Goal: Information Seeking & Learning: Learn about a topic

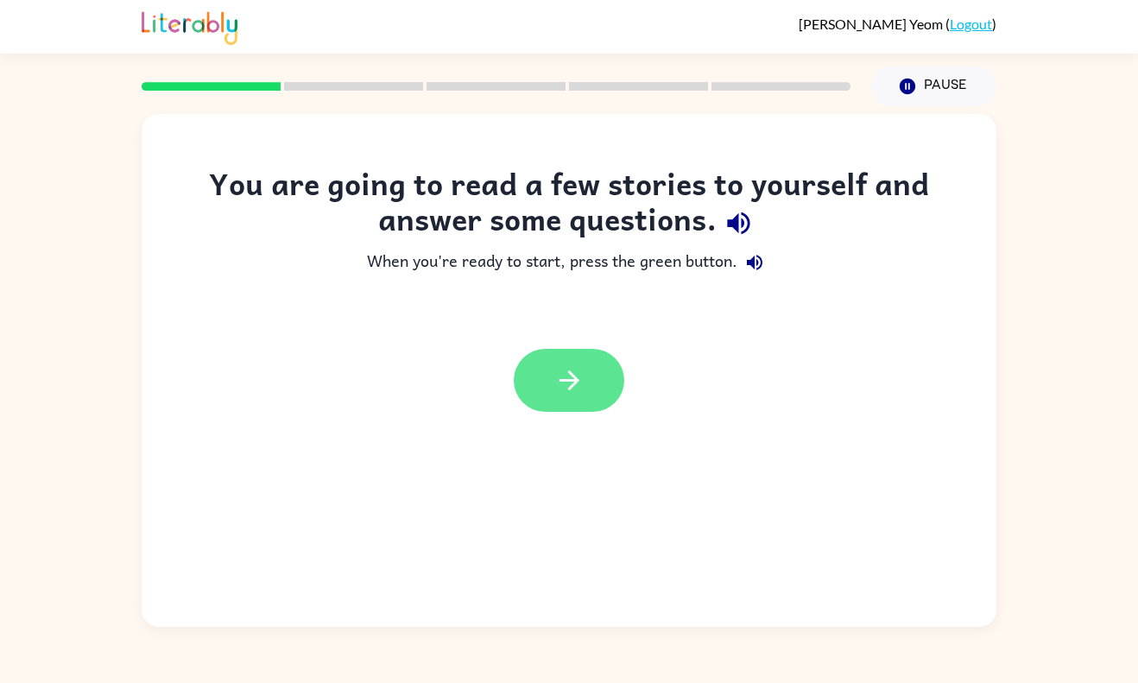
click at [568, 359] on button "button" at bounding box center [569, 380] width 111 height 63
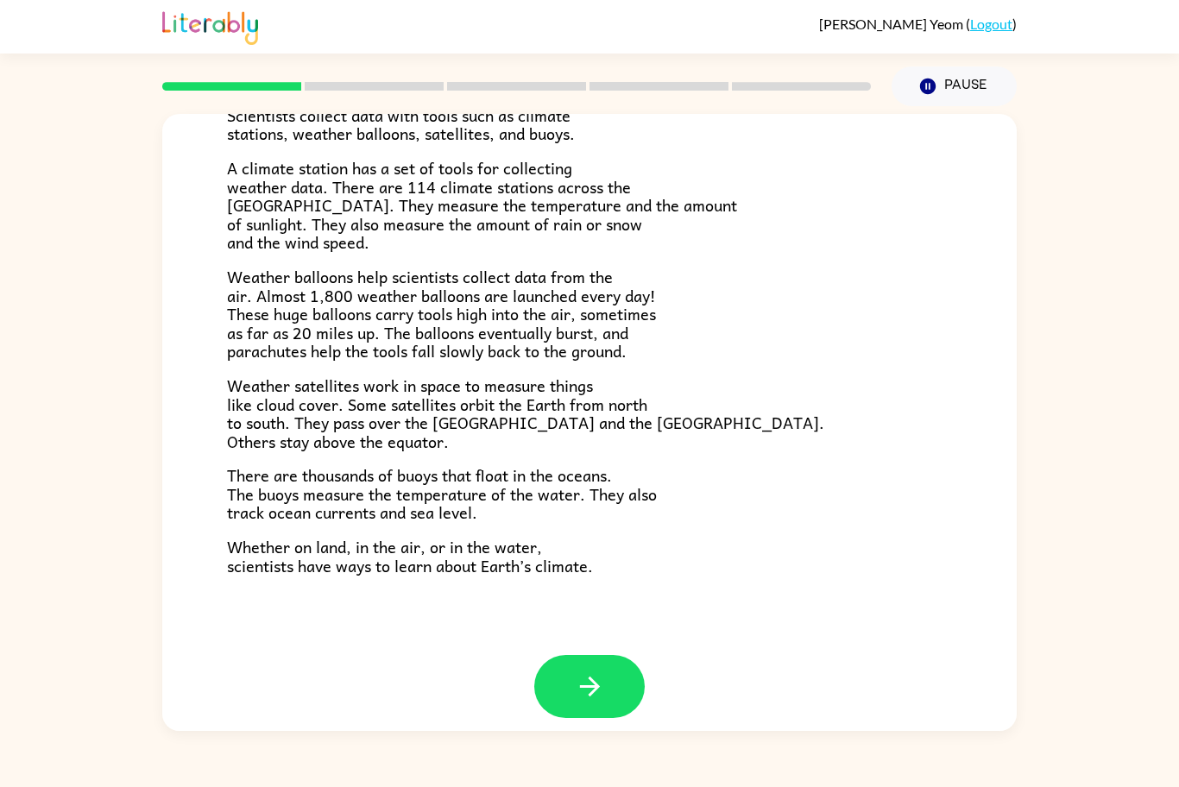
scroll to position [358, 0]
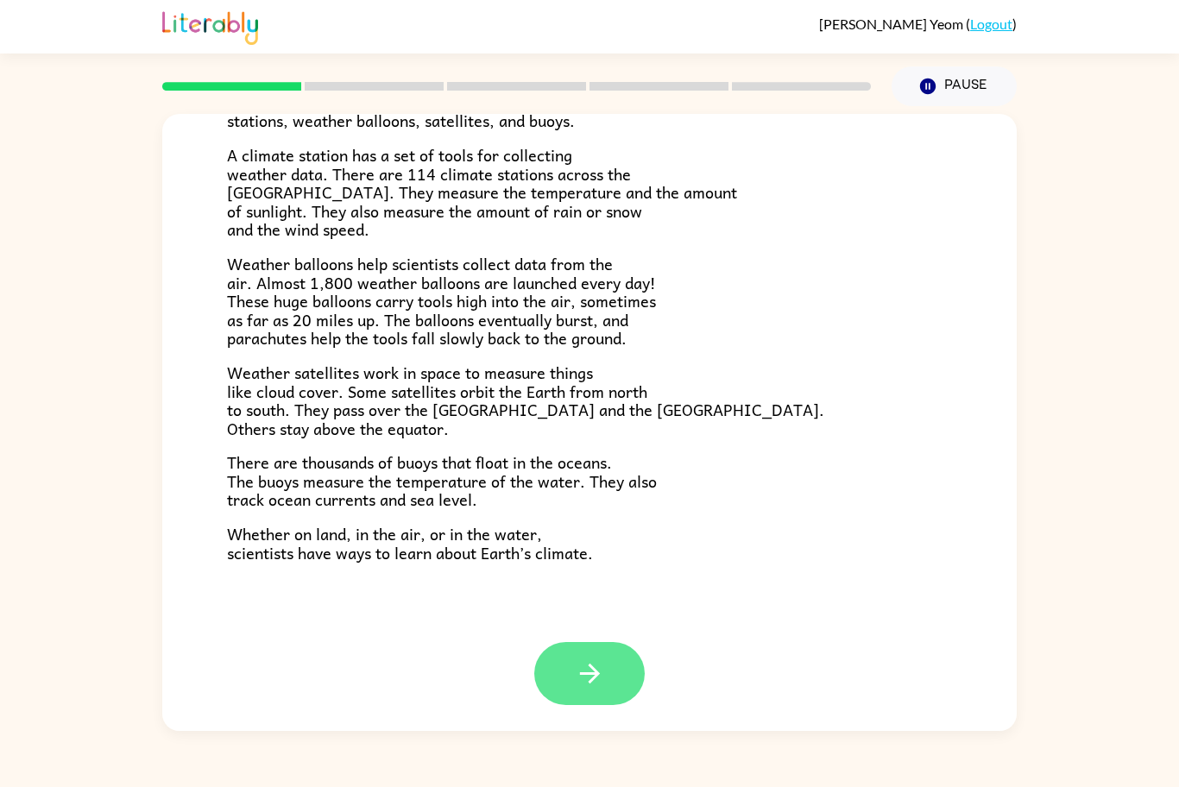
click at [607, 682] on button "button" at bounding box center [589, 673] width 111 height 63
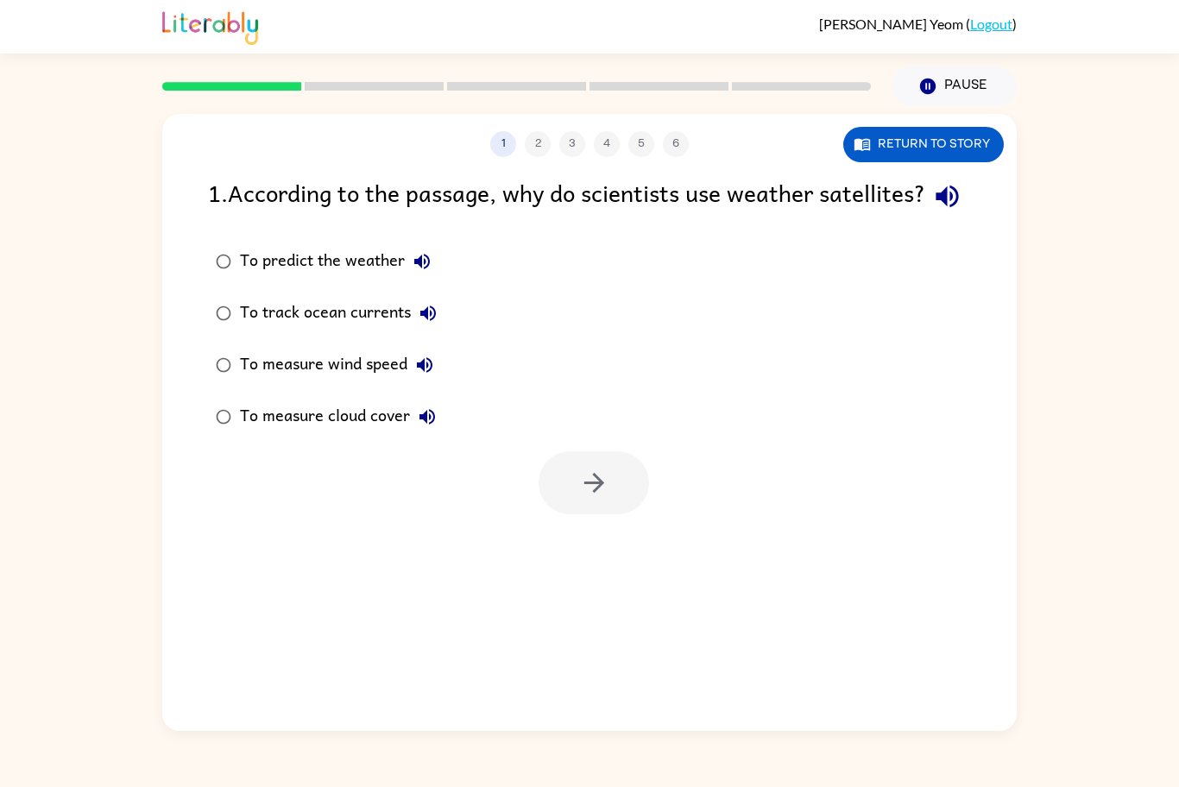
scroll to position [0, 0]
click at [359, 434] on div "To measure cloud cover" at bounding box center [342, 417] width 205 height 35
click at [595, 498] on icon "button" at bounding box center [594, 483] width 30 height 30
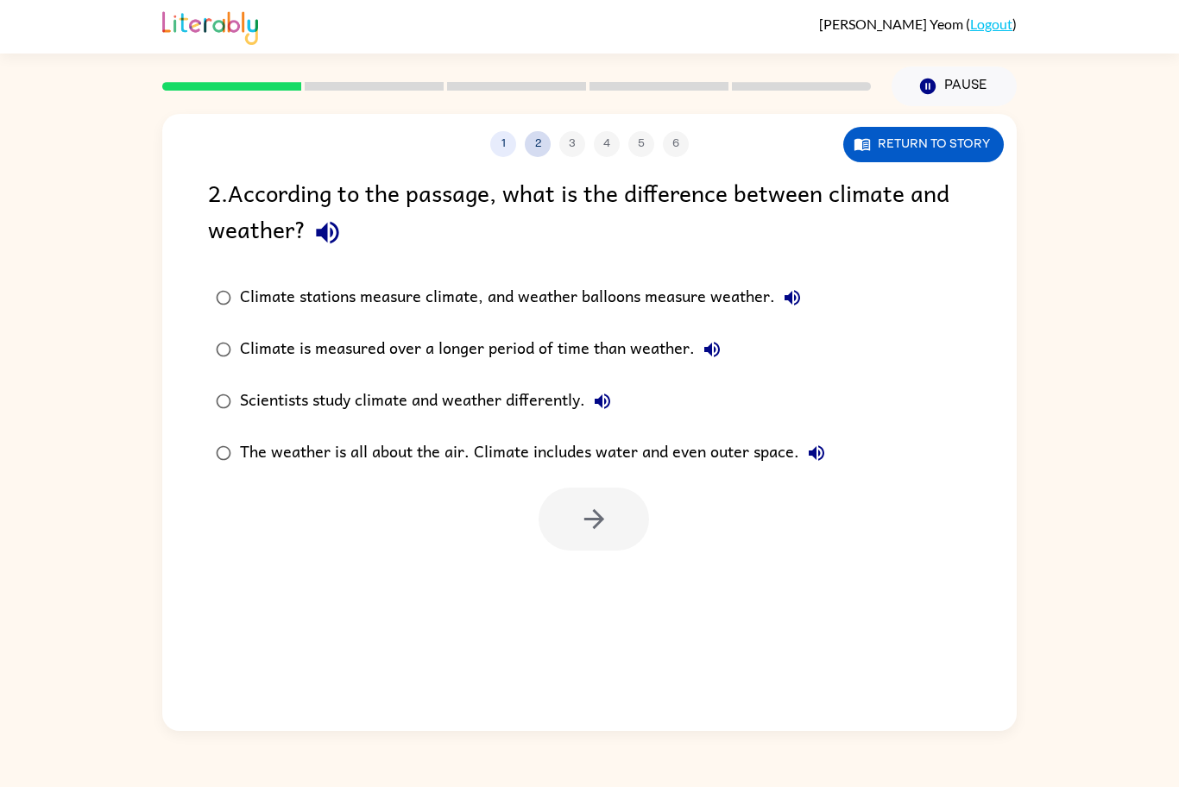
click at [540, 148] on button "2" at bounding box center [538, 144] width 26 height 26
click at [490, 387] on div "Scientists study climate and weather differently." at bounding box center [430, 401] width 380 height 35
click at [572, 514] on button "button" at bounding box center [594, 519] width 111 height 63
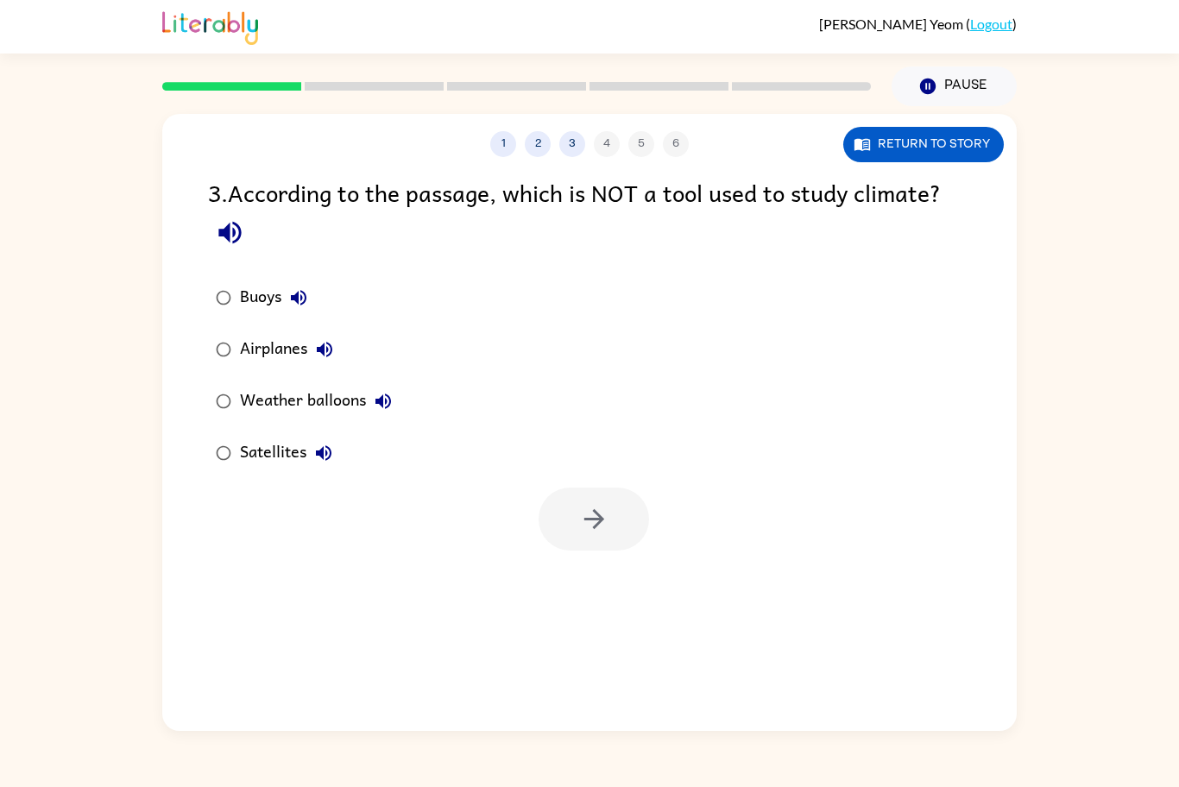
click at [260, 292] on div "Buoys" at bounding box center [278, 298] width 76 height 35
click at [559, 499] on button "button" at bounding box center [594, 519] width 111 height 63
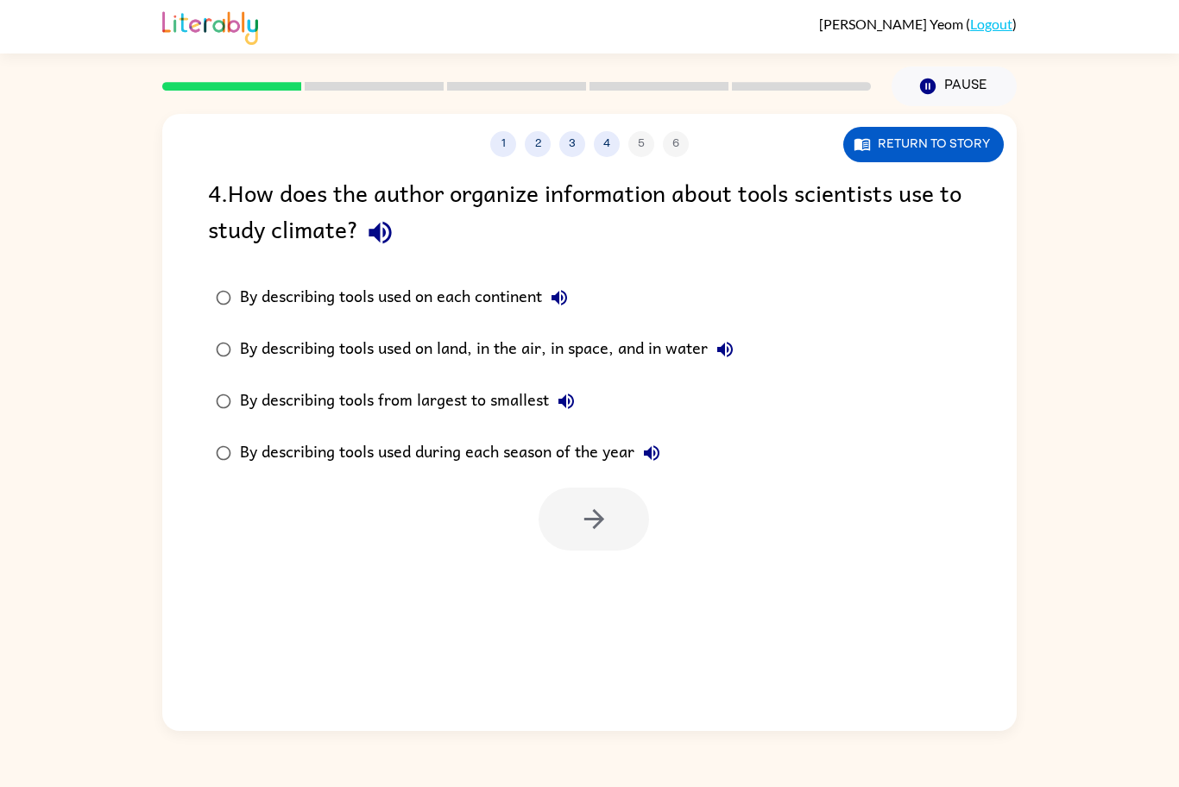
click at [644, 354] on div "By describing tools used on land, in the air, in space, and in water" at bounding box center [491, 349] width 502 height 35
click at [632, 532] on button "button" at bounding box center [594, 519] width 111 height 63
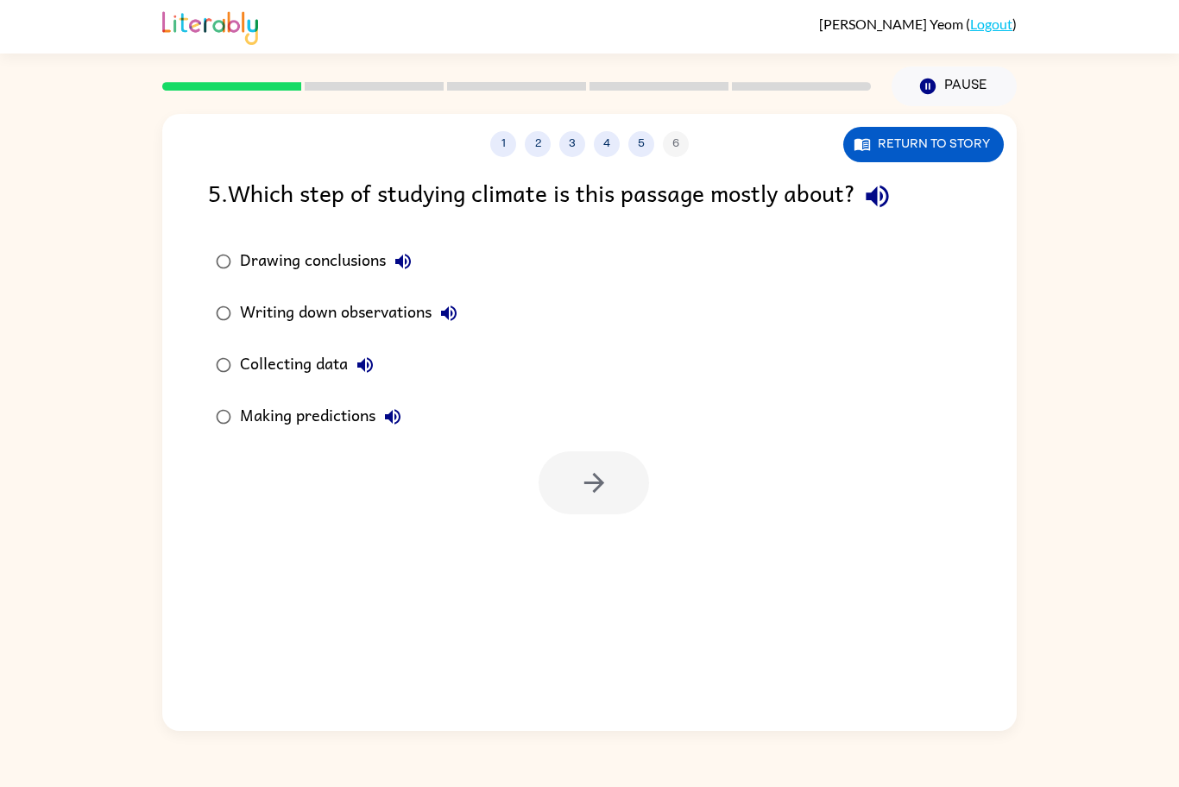
click at [351, 321] on div "Writing down observations" at bounding box center [353, 313] width 226 height 35
click at [604, 490] on icon "button" at bounding box center [594, 483] width 30 height 30
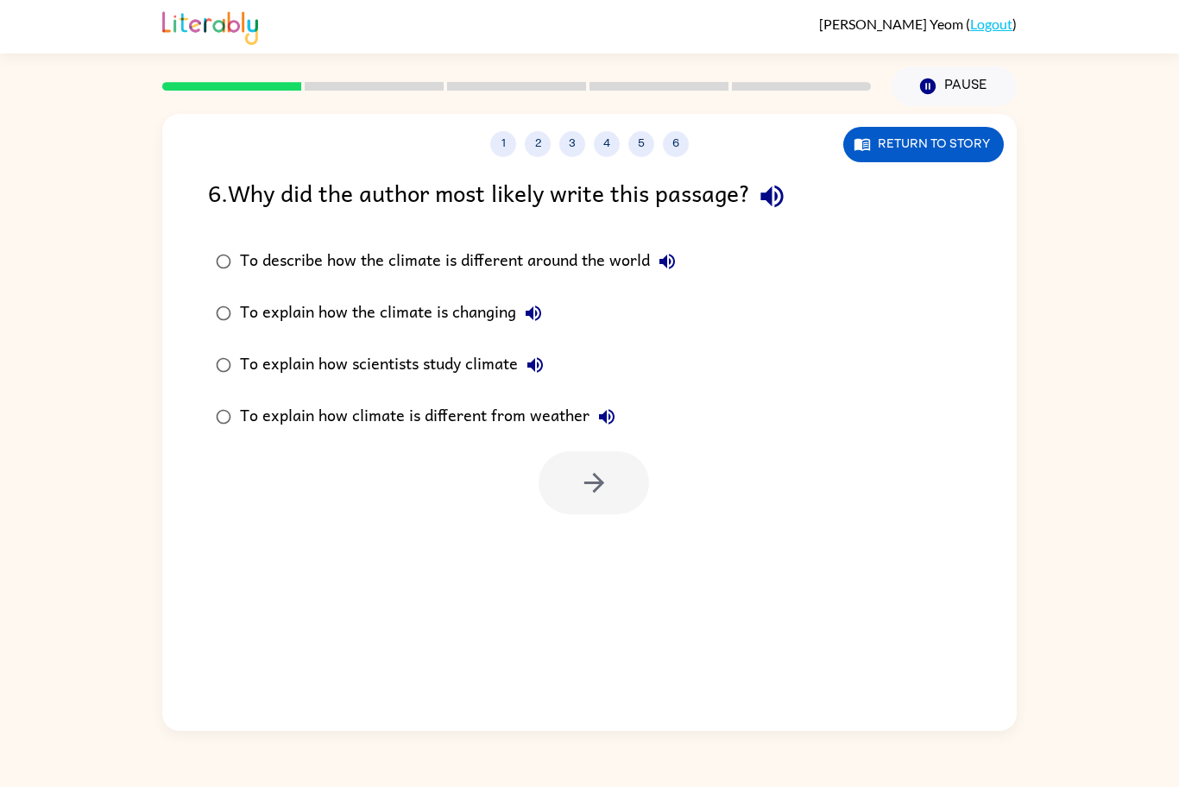
click at [473, 366] on div "To explain how scientists study climate" at bounding box center [396, 365] width 313 height 35
click at [610, 497] on button "button" at bounding box center [594, 483] width 111 height 63
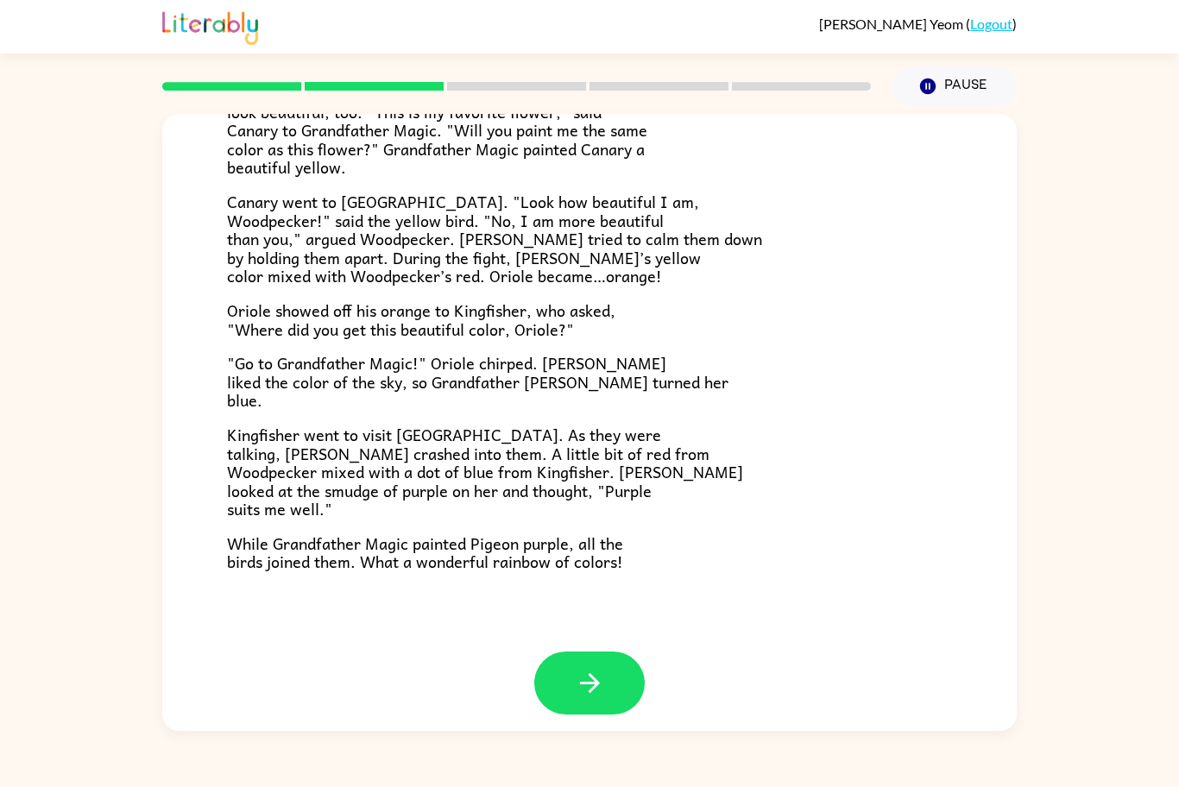
scroll to position [321, 0]
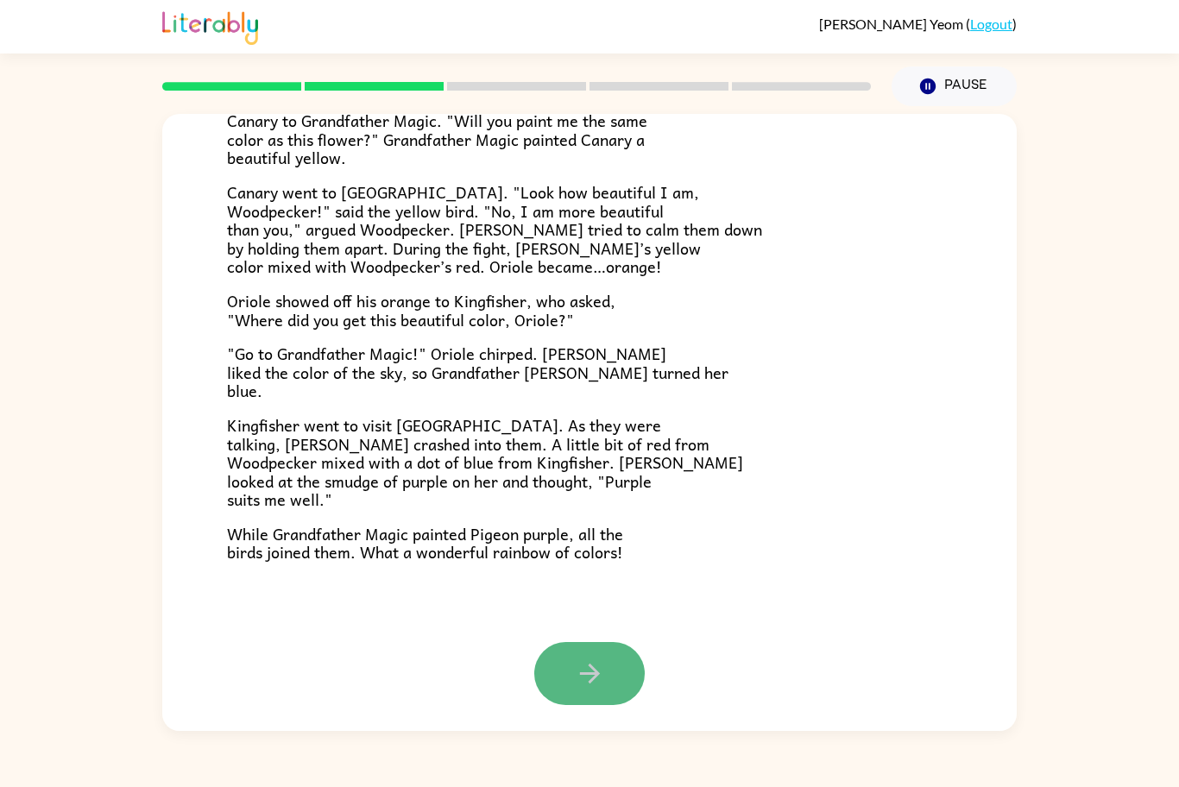
click at [544, 681] on button "button" at bounding box center [589, 673] width 111 height 63
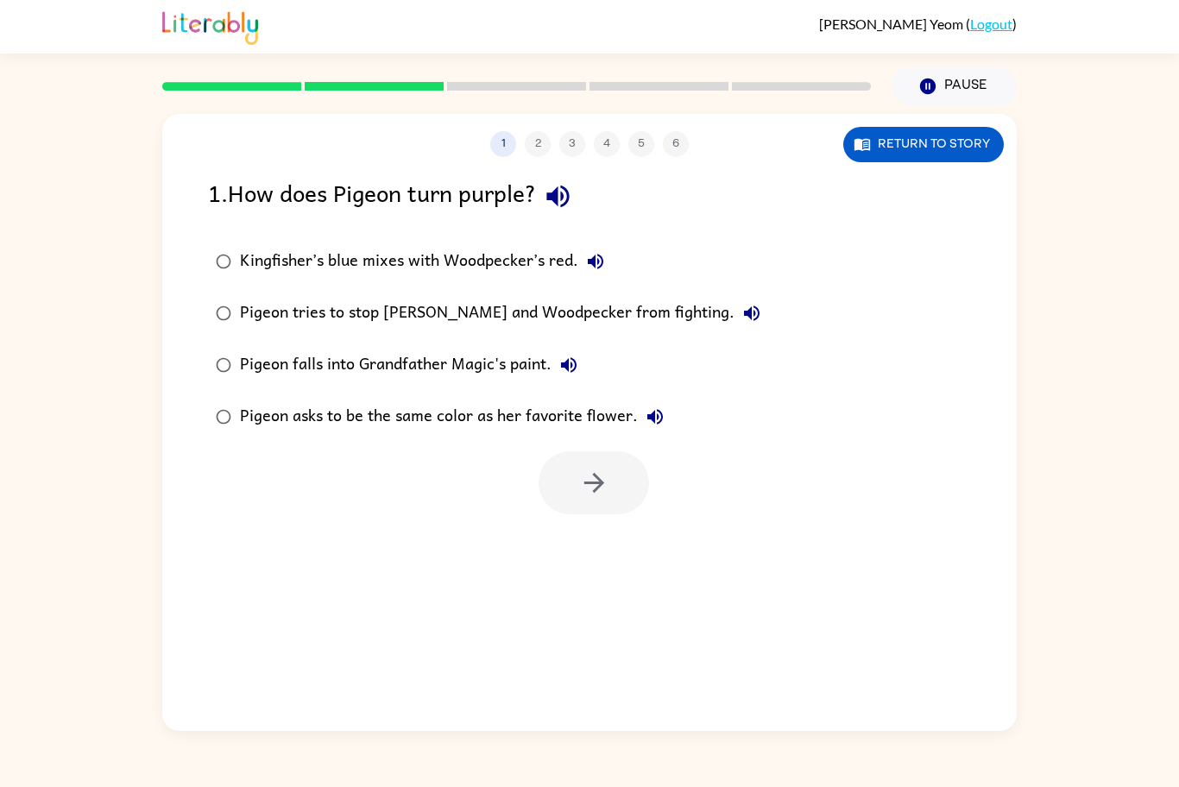
click at [506, 274] on div "Kingfisher’s blue mixes with Woodpecker’s red." at bounding box center [426, 261] width 373 height 35
click at [572, 497] on button "button" at bounding box center [594, 483] width 111 height 63
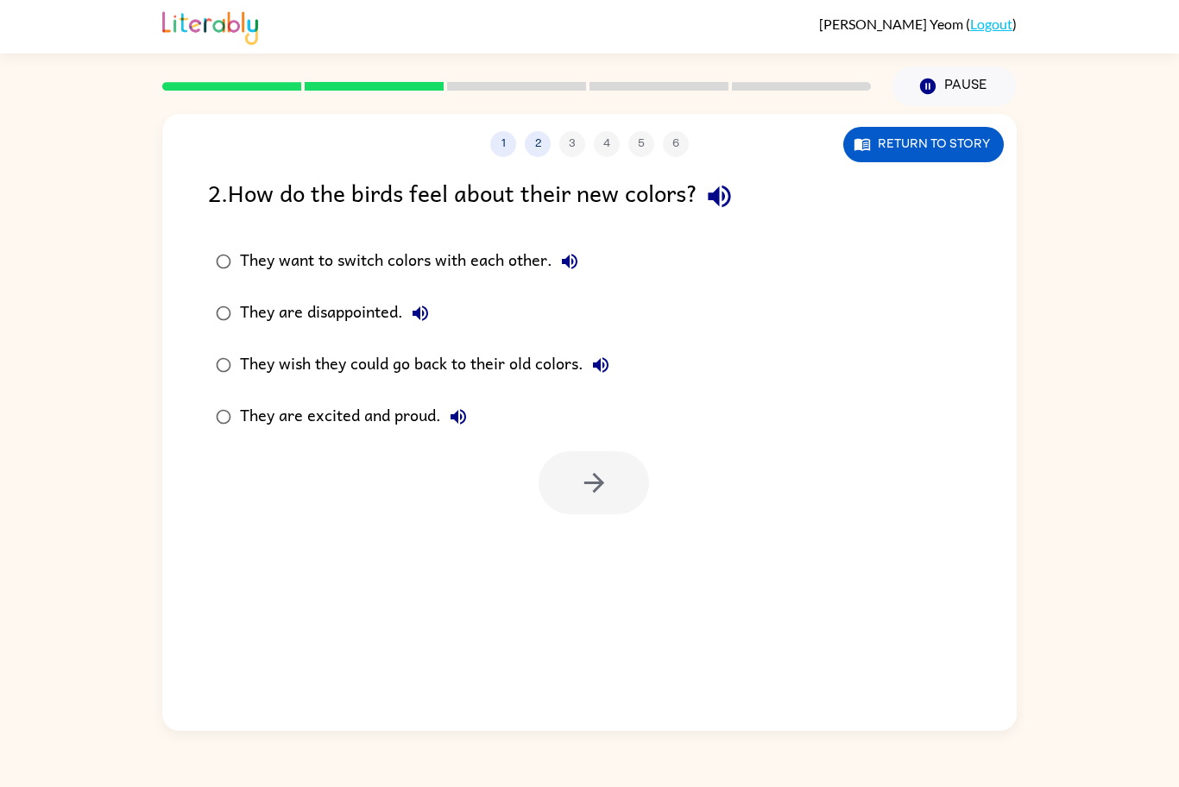
click at [408, 414] on div "They are excited and proud." at bounding box center [358, 417] width 236 height 35
click at [616, 475] on button "button" at bounding box center [594, 483] width 111 height 63
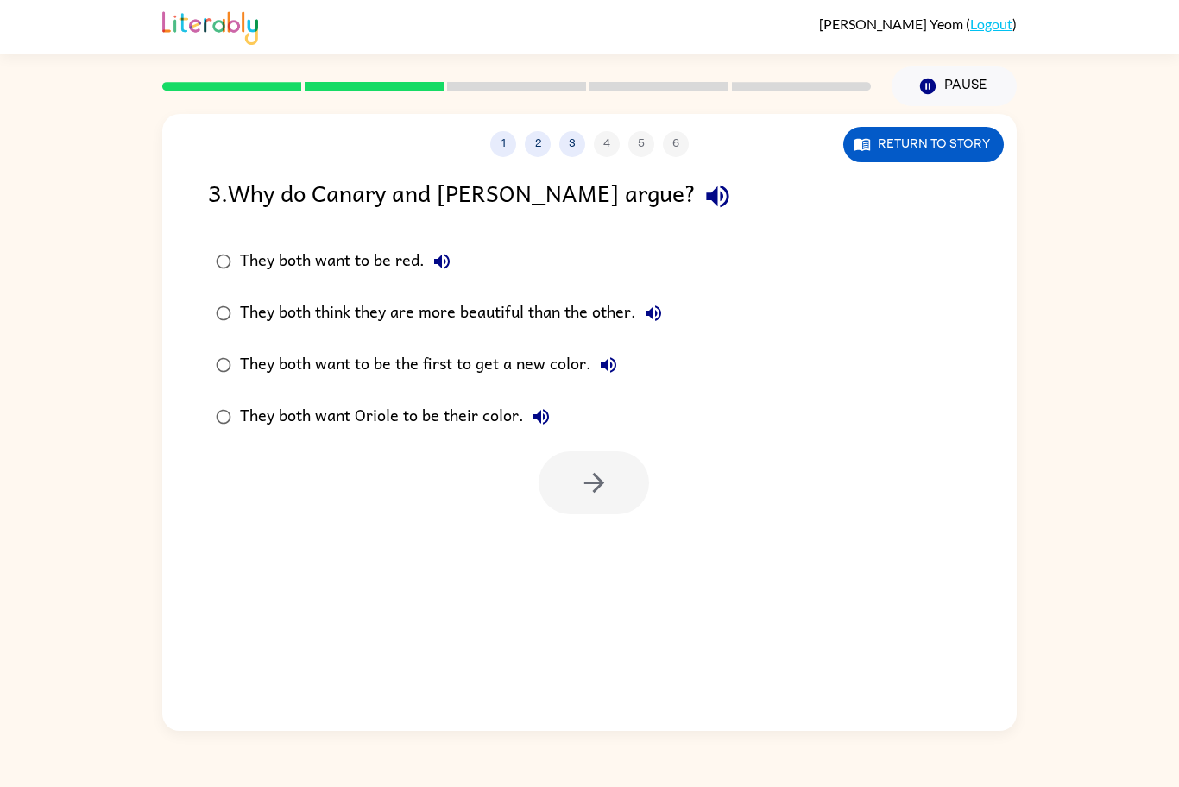
click at [544, 328] on div "They both think they are more beautiful than the other." at bounding box center [455, 313] width 431 height 35
click at [597, 473] on icon "button" at bounding box center [594, 483] width 30 height 30
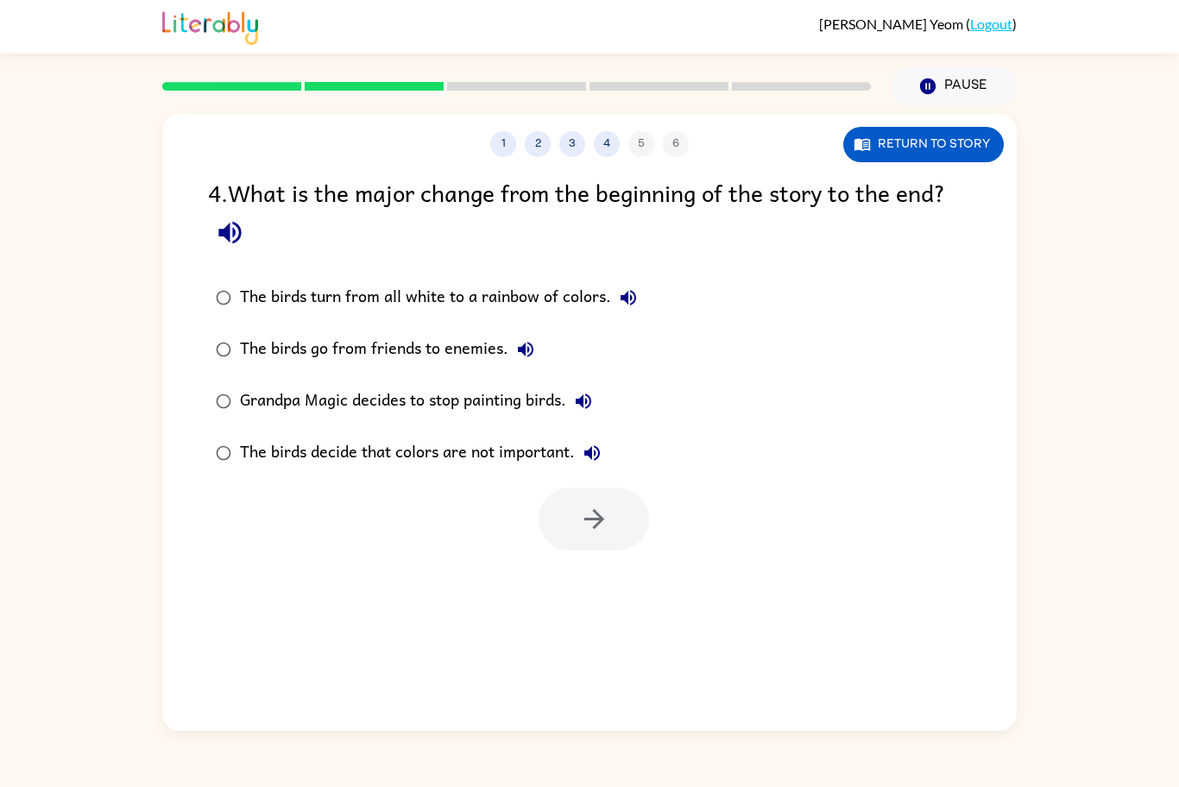
click at [432, 300] on div "The birds turn from all white to a rainbow of colors." at bounding box center [443, 298] width 406 height 35
click at [593, 522] on icon "button" at bounding box center [594, 519] width 30 height 30
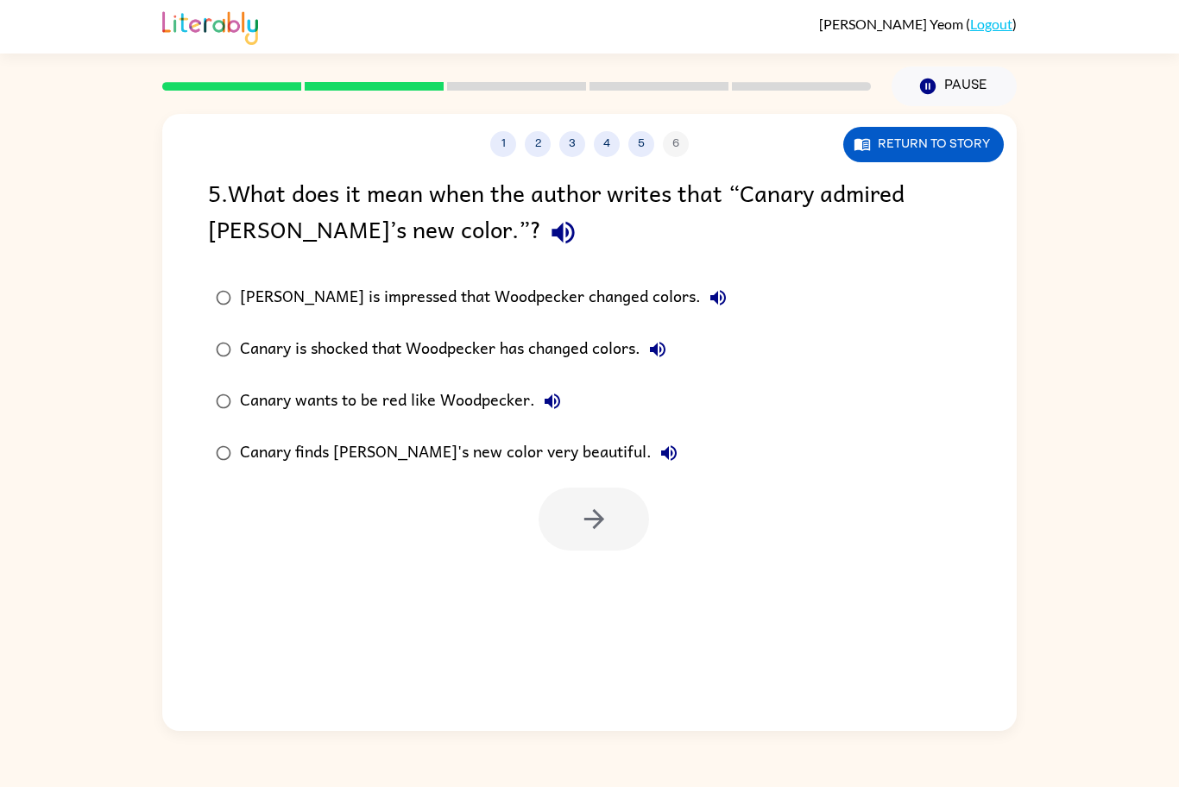
click at [428, 454] on div "Canary finds [PERSON_NAME]'s new color very beautiful." at bounding box center [463, 453] width 446 height 35
click at [614, 511] on button "button" at bounding box center [594, 519] width 111 height 63
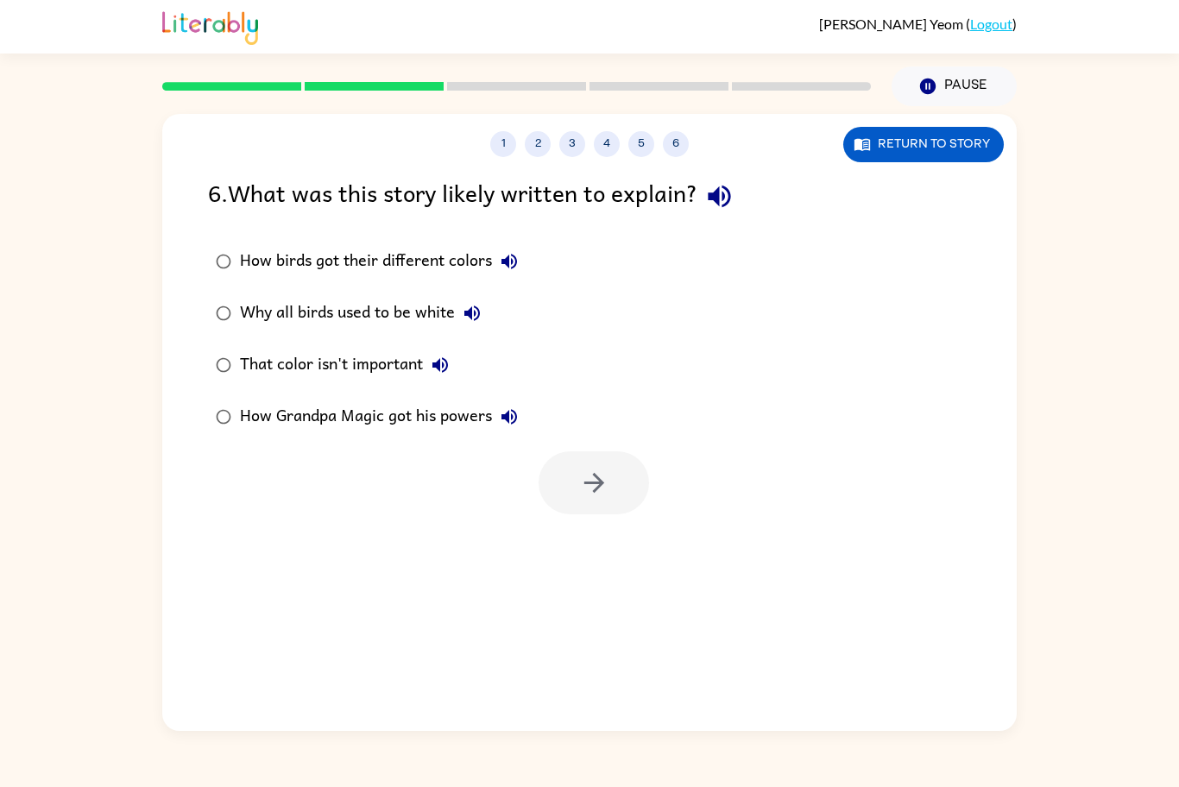
click at [427, 272] on div "How birds got their different colors" at bounding box center [383, 261] width 287 height 35
click at [575, 495] on button "button" at bounding box center [594, 483] width 111 height 63
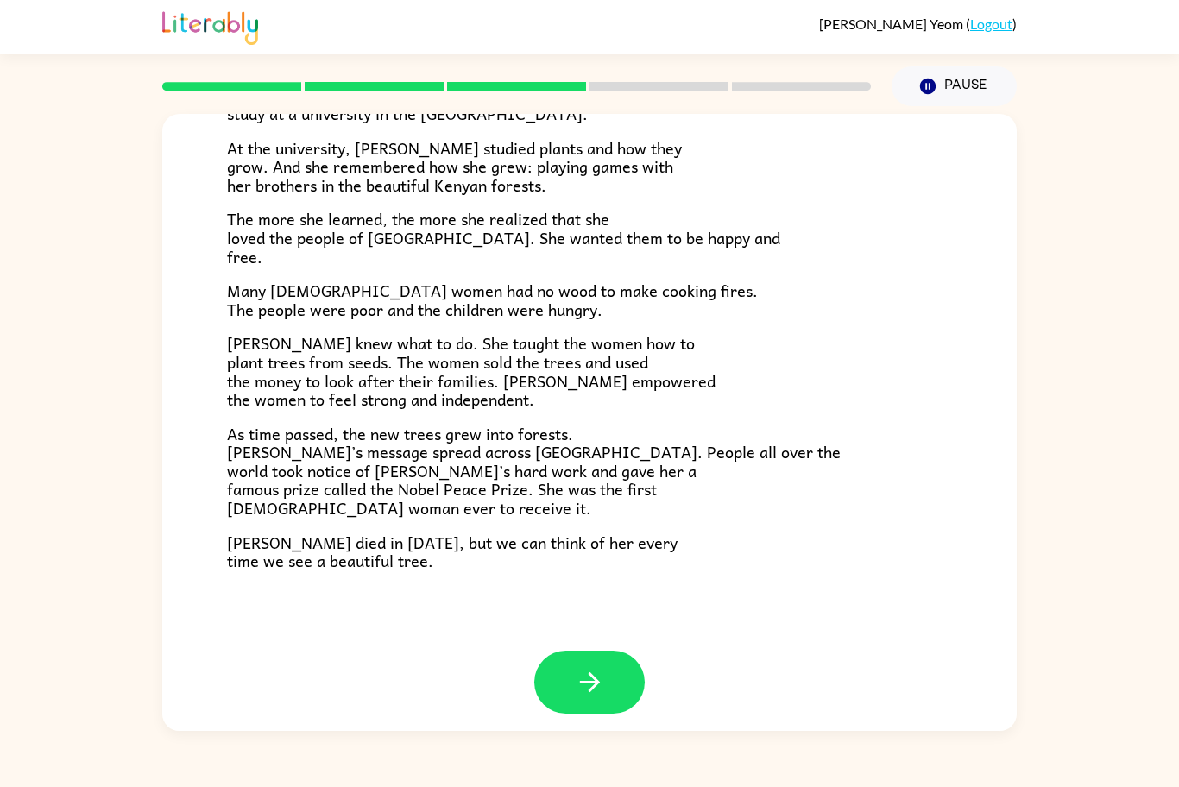
scroll to position [362, 0]
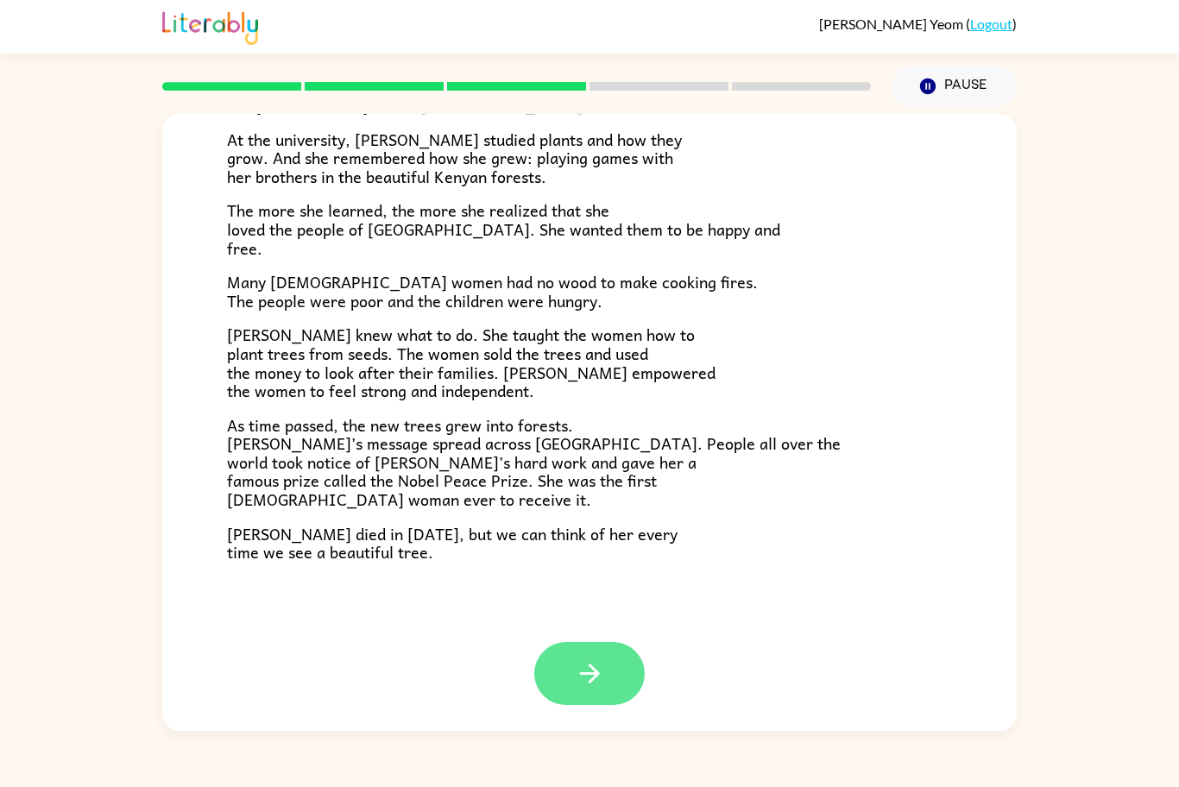
click at [597, 674] on icon "button" at bounding box center [589, 674] width 20 height 20
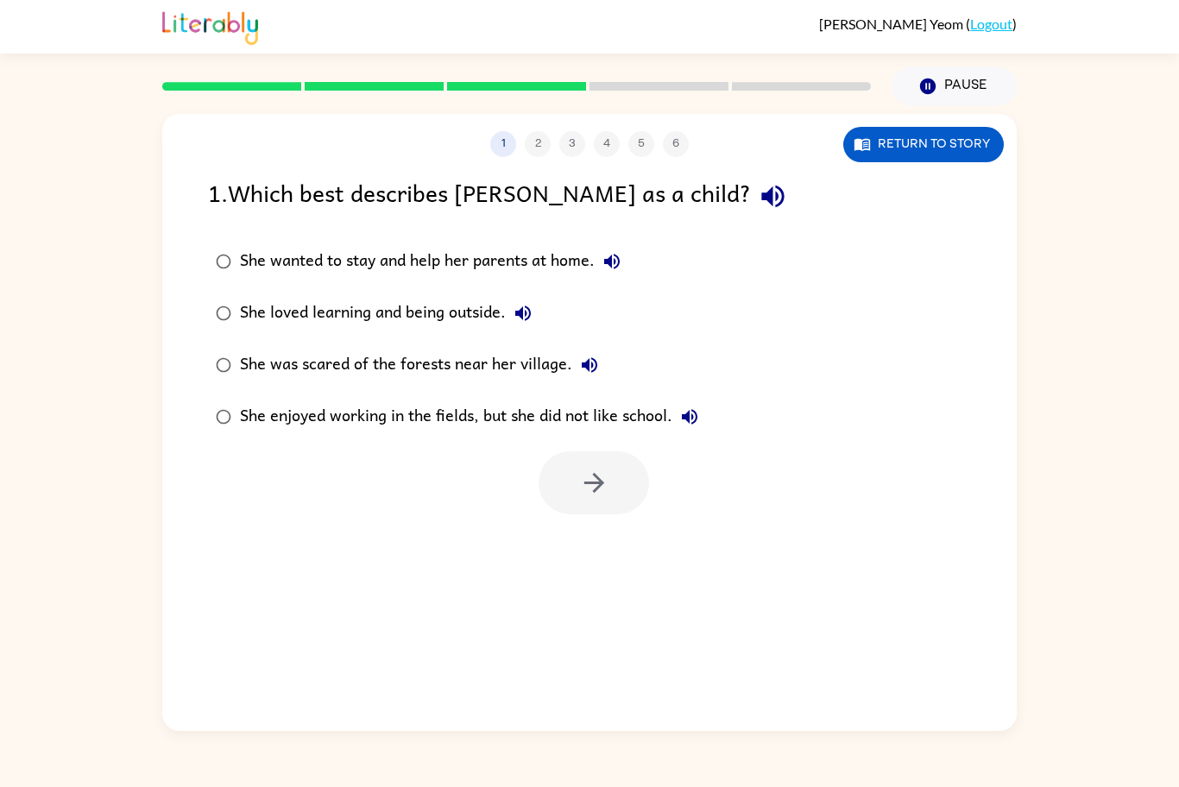
scroll to position [0, 0]
click at [460, 320] on div "She loved learning and being outside." at bounding box center [390, 313] width 300 height 35
click at [580, 465] on button "button" at bounding box center [594, 483] width 111 height 63
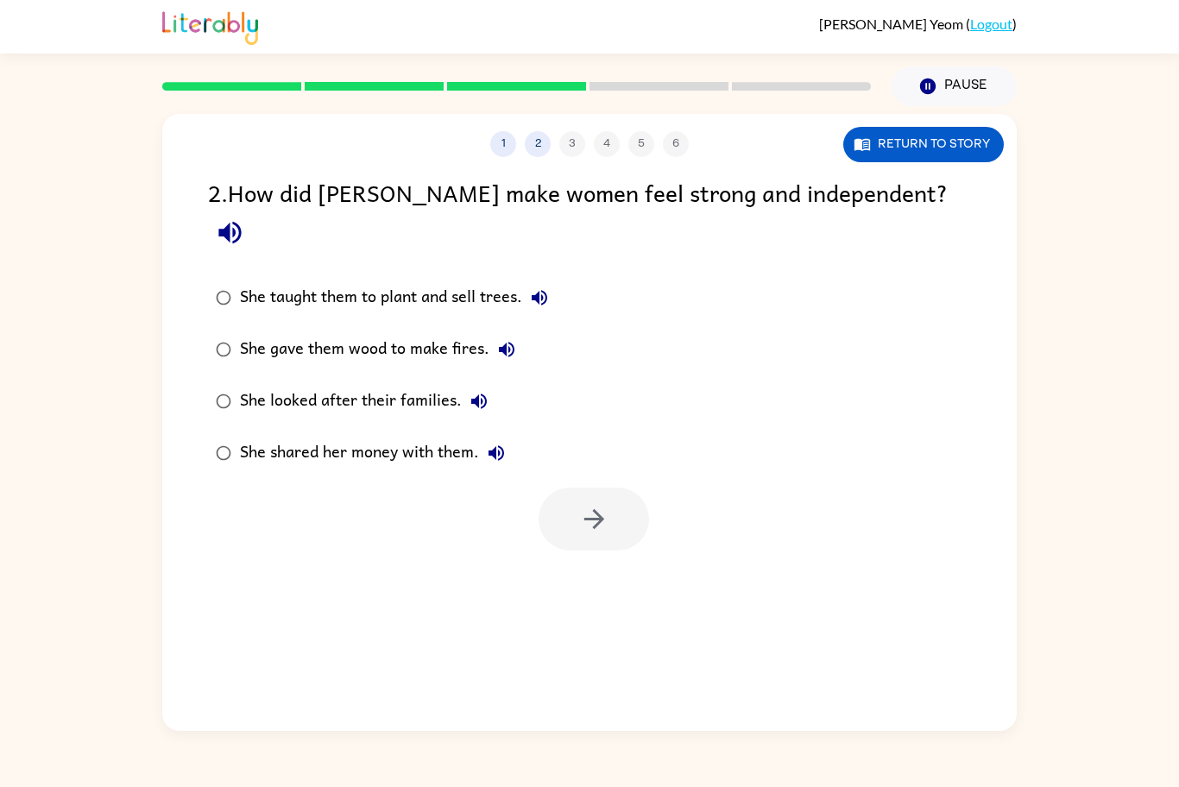
click at [470, 281] on div "She taught them to plant and sell trees." at bounding box center [398, 298] width 317 height 35
click at [598, 499] on button "button" at bounding box center [594, 519] width 111 height 63
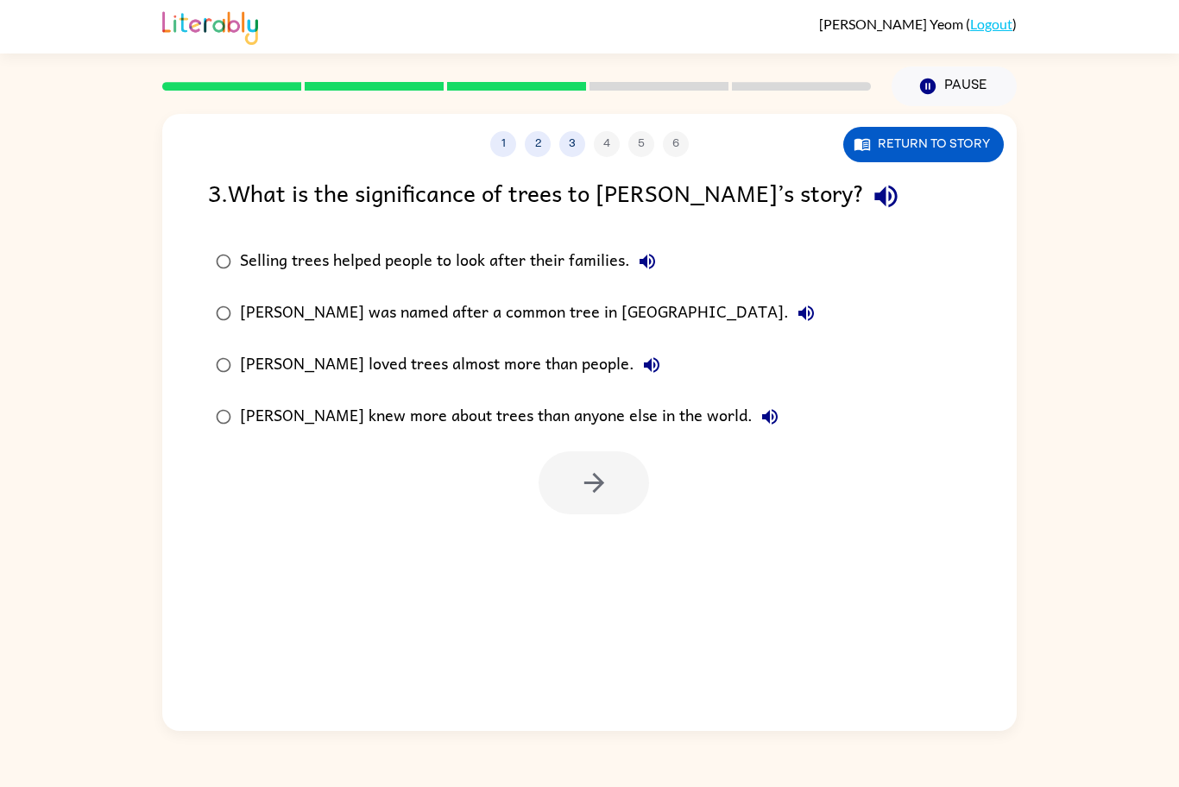
click at [542, 246] on div "Selling trees helped people to look after their families." at bounding box center [452, 261] width 425 height 35
click at [598, 446] on div at bounding box center [589, 479] width 855 height 72
click at [603, 472] on icon "button" at bounding box center [594, 483] width 30 height 30
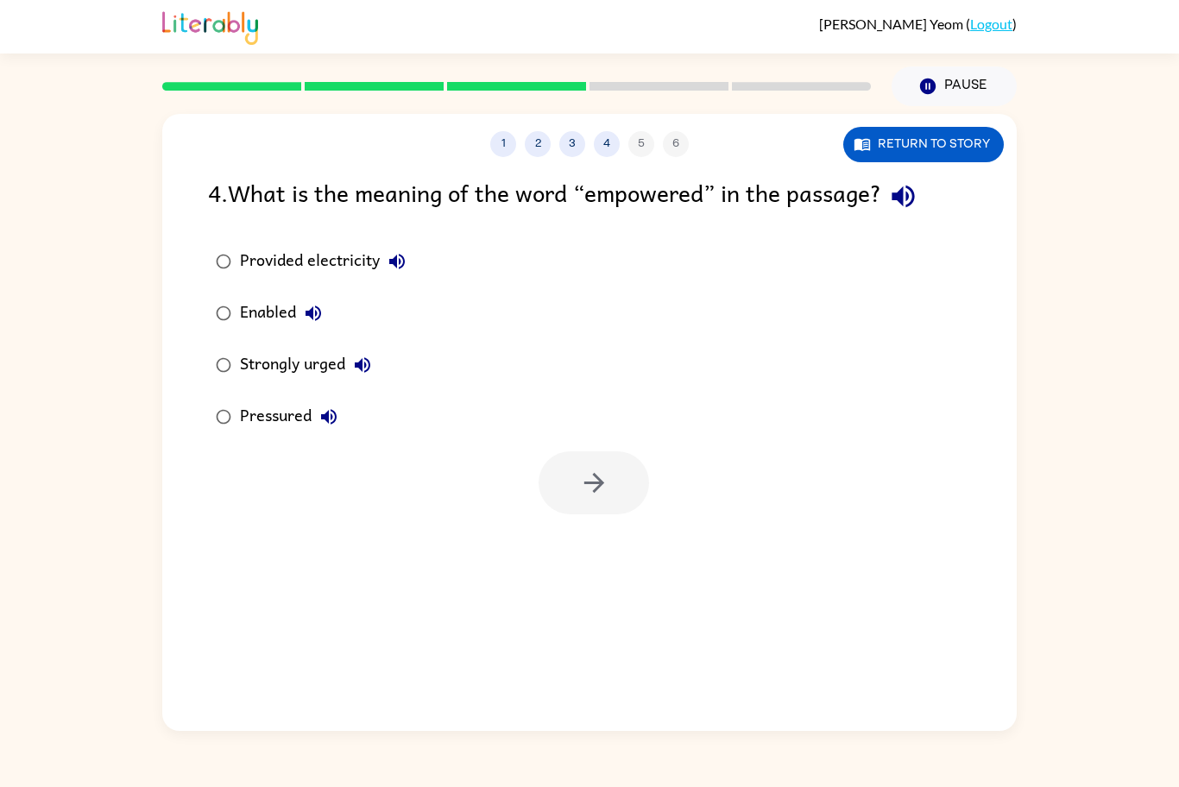
click at [310, 363] on div "Strongly urged" at bounding box center [310, 365] width 140 height 35
click at [602, 485] on icon "button" at bounding box center [594, 483] width 30 height 30
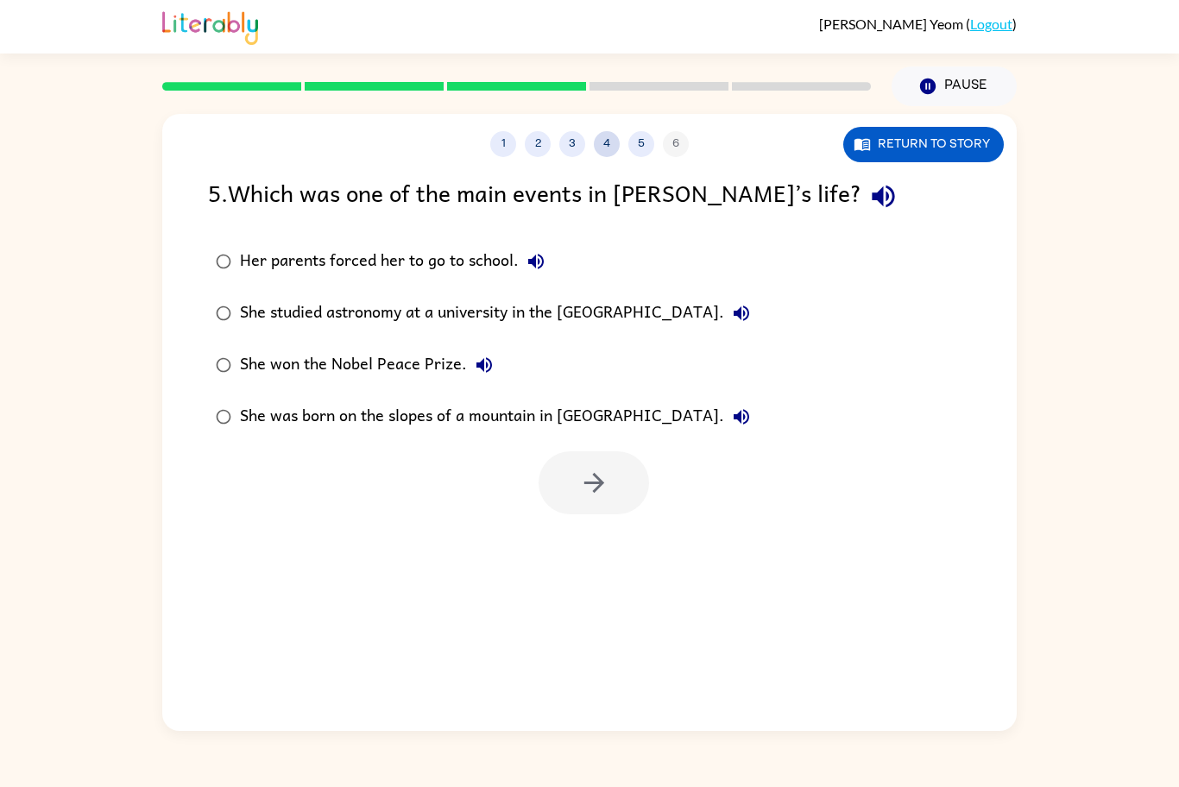
click at [616, 138] on button "4" at bounding box center [607, 144] width 26 height 26
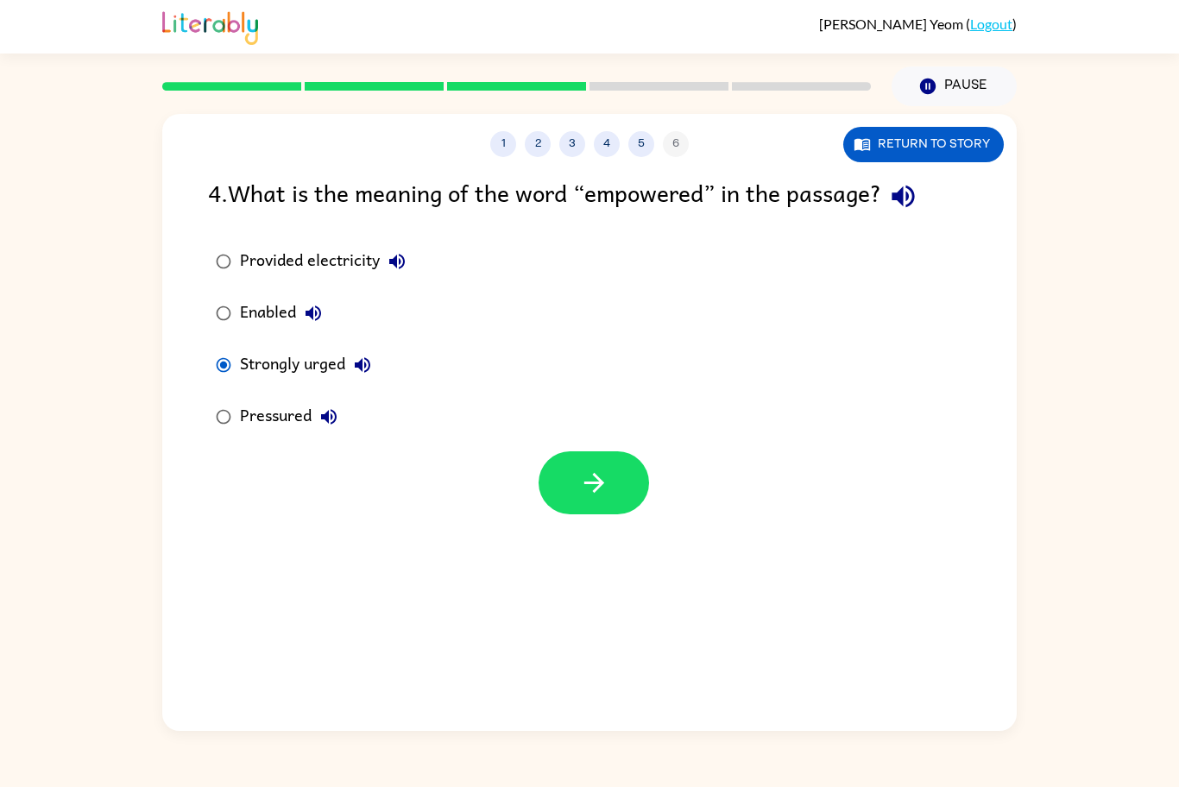
click at [283, 313] on div "Enabled" at bounding box center [285, 313] width 91 height 35
click at [591, 459] on button "button" at bounding box center [594, 483] width 111 height 63
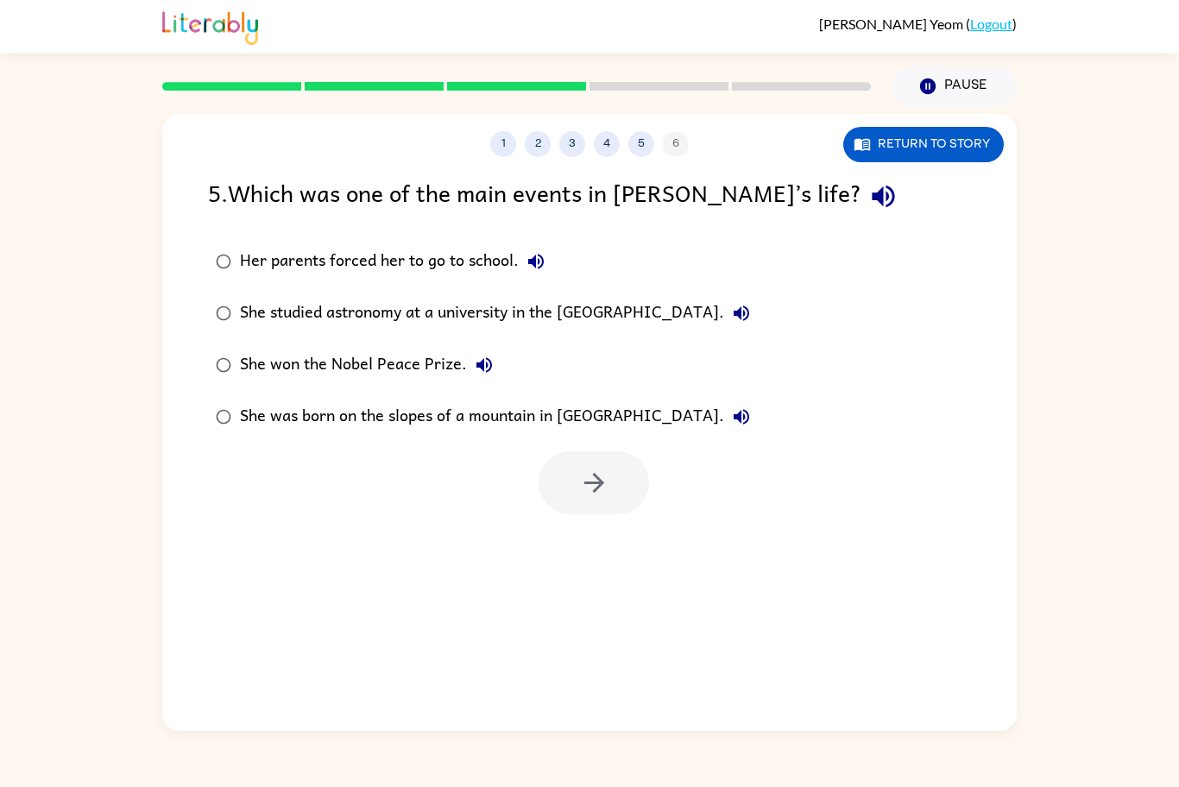
click at [444, 362] on div "She won the Nobel Peace Prize." at bounding box center [371, 365] width 262 height 35
click at [606, 475] on icon "button" at bounding box center [594, 483] width 30 height 30
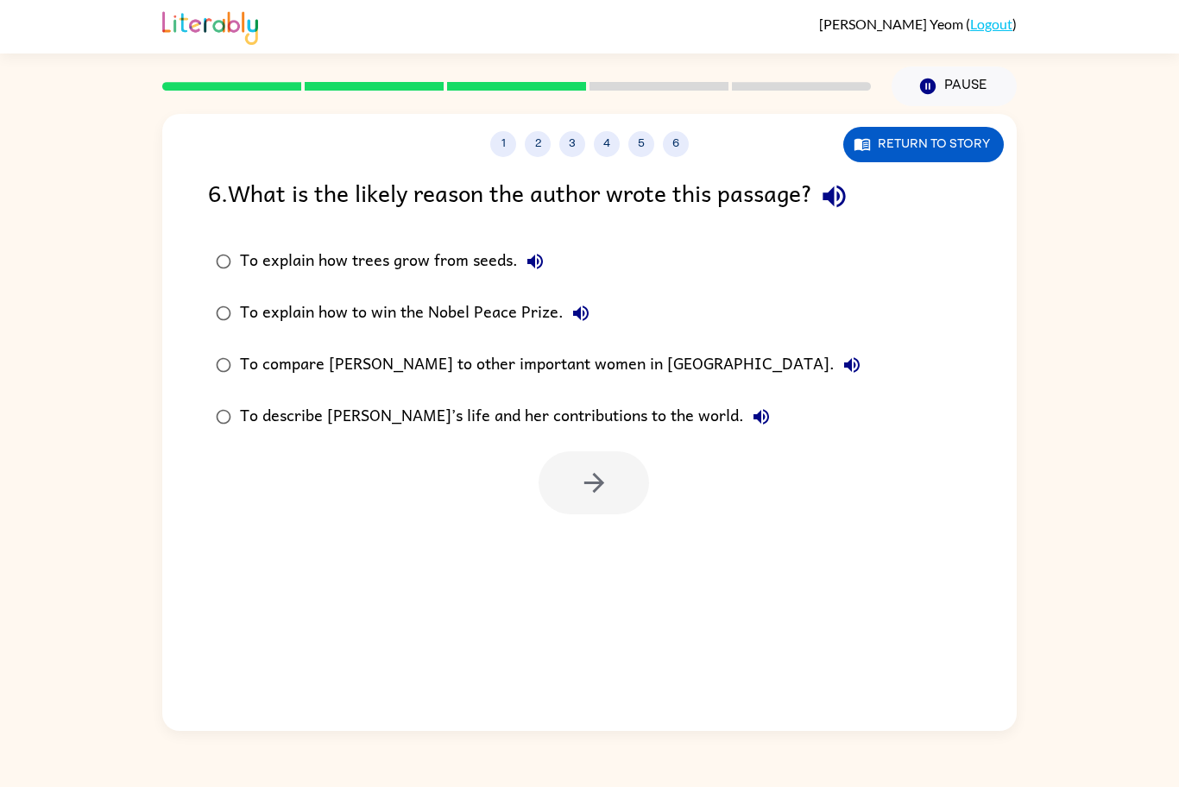
click at [546, 421] on div "To describe [PERSON_NAME]’s life and her contributions to the world." at bounding box center [509, 417] width 539 height 35
click at [634, 482] on button "button" at bounding box center [594, 483] width 111 height 63
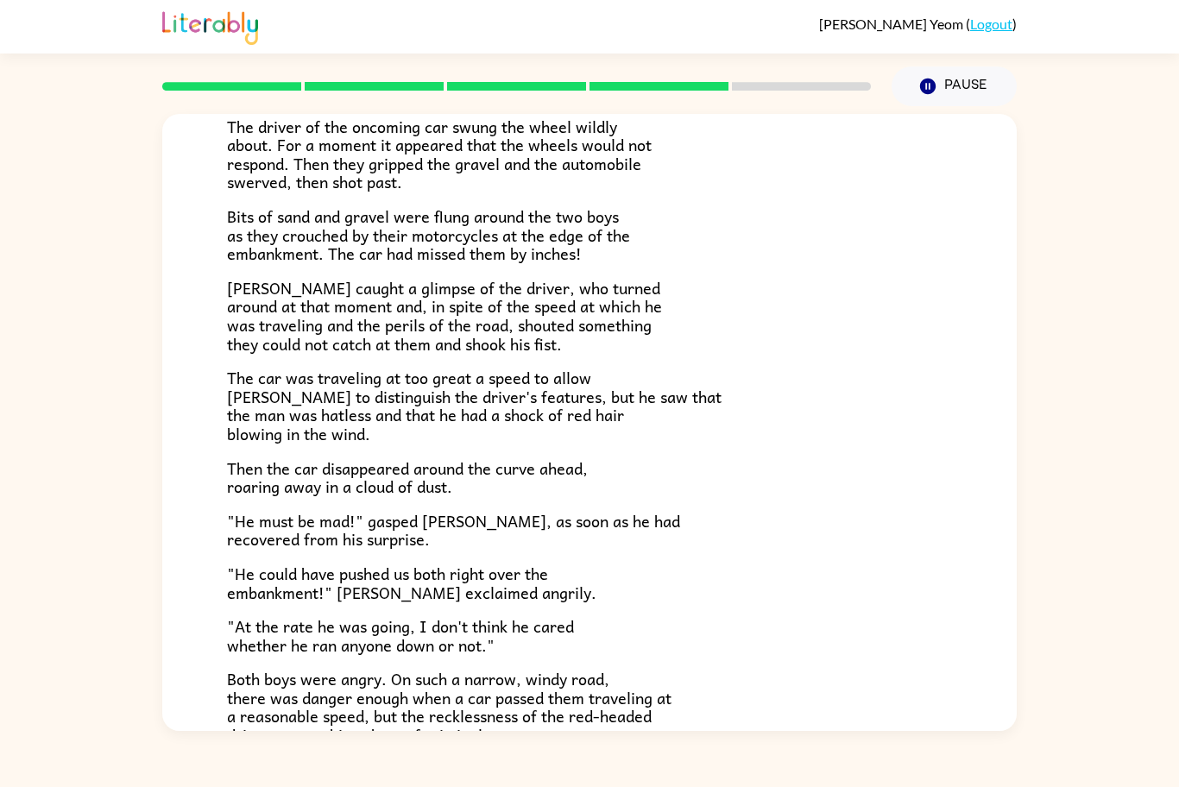
scroll to position [174, 0]
click at [1013, 286] on div "The Tower Treasure The car brakes squealed. The driver of the oncoming car swun…" at bounding box center [589, 381] width 855 height 883
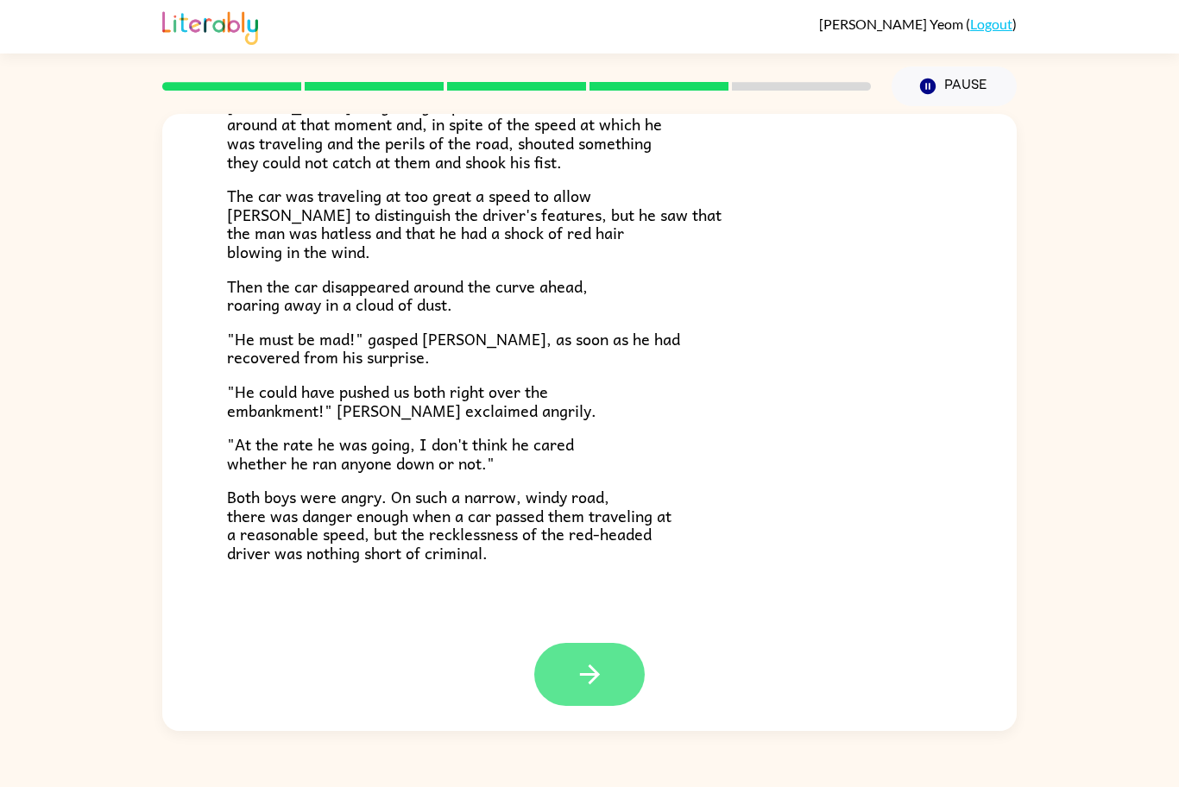
click at [583, 660] on icon "button" at bounding box center [590, 675] width 30 height 30
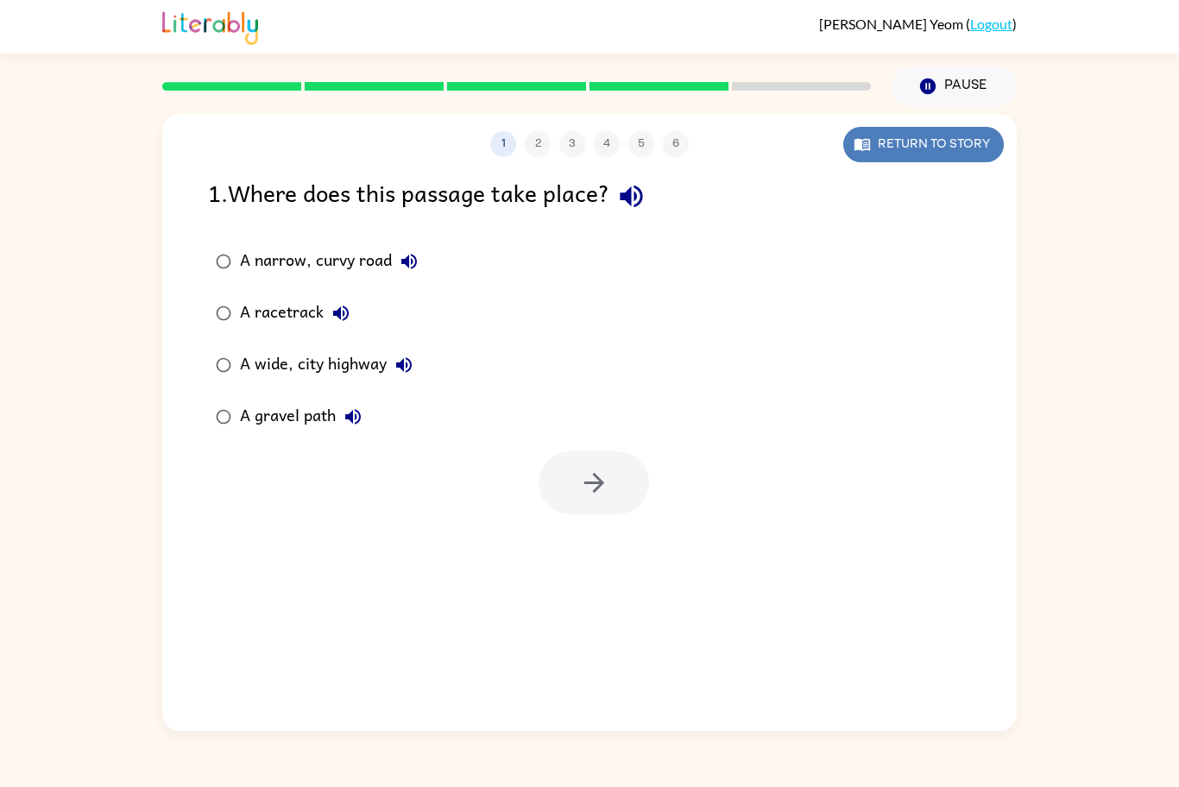
click at [972, 140] on button "Return to story" at bounding box center [924, 144] width 161 height 35
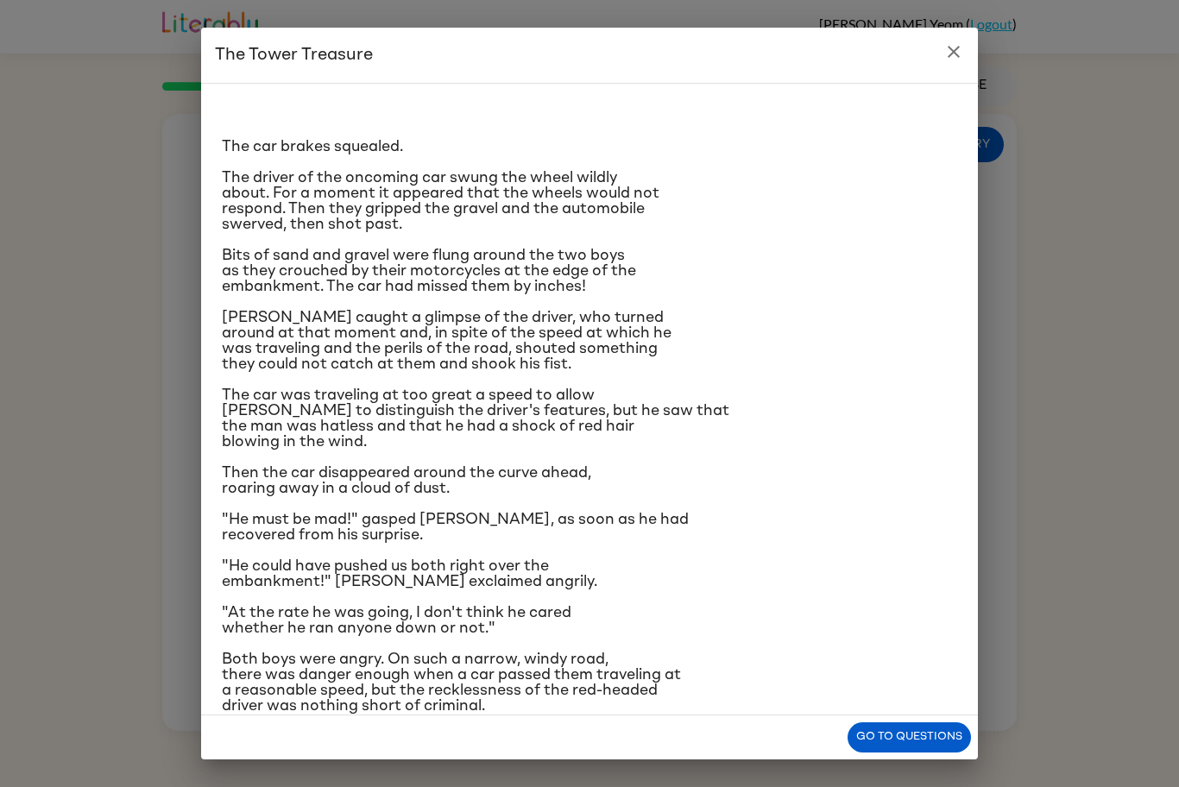
click at [964, 49] on button "close" at bounding box center [954, 52] width 35 height 35
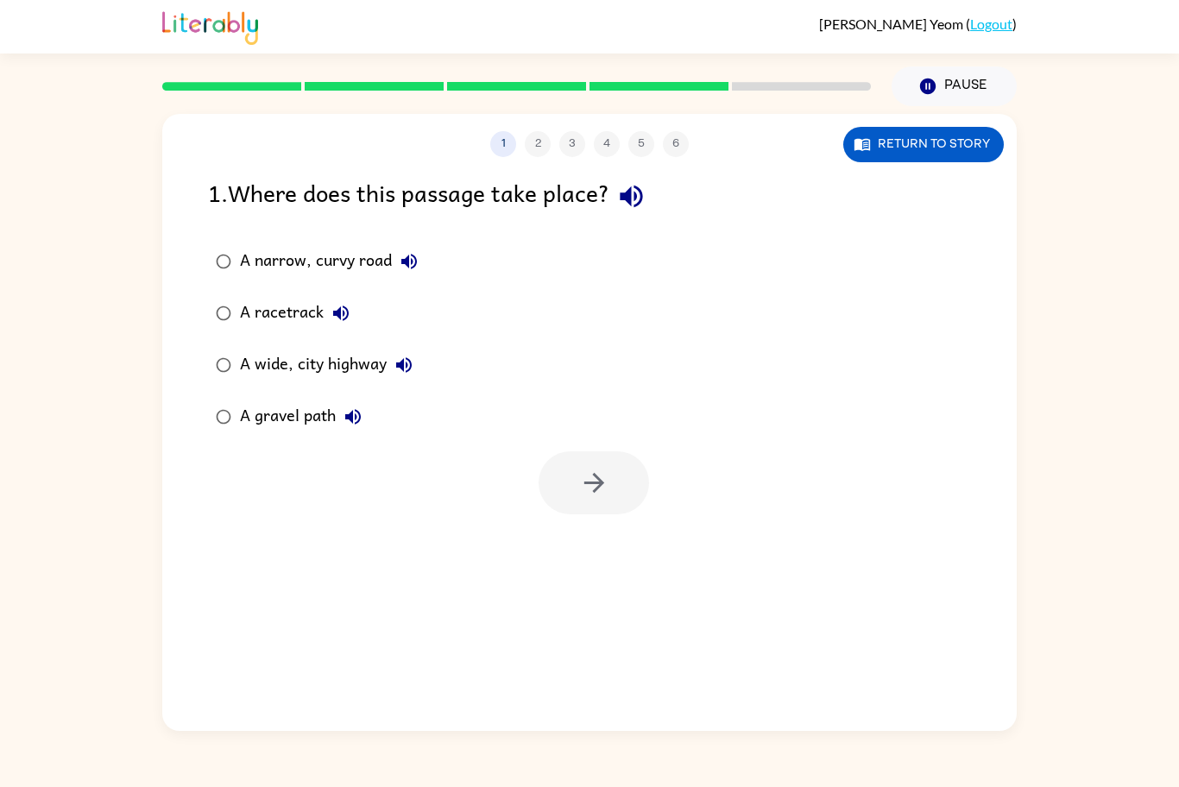
click at [336, 265] on div "A narrow, curvy road" at bounding box center [333, 261] width 186 height 35
click at [313, 427] on div "A gravel path" at bounding box center [305, 417] width 130 height 35
click at [327, 378] on div "A wide, city highway" at bounding box center [330, 365] width 181 height 35
click at [605, 493] on icon "button" at bounding box center [594, 483] width 30 height 30
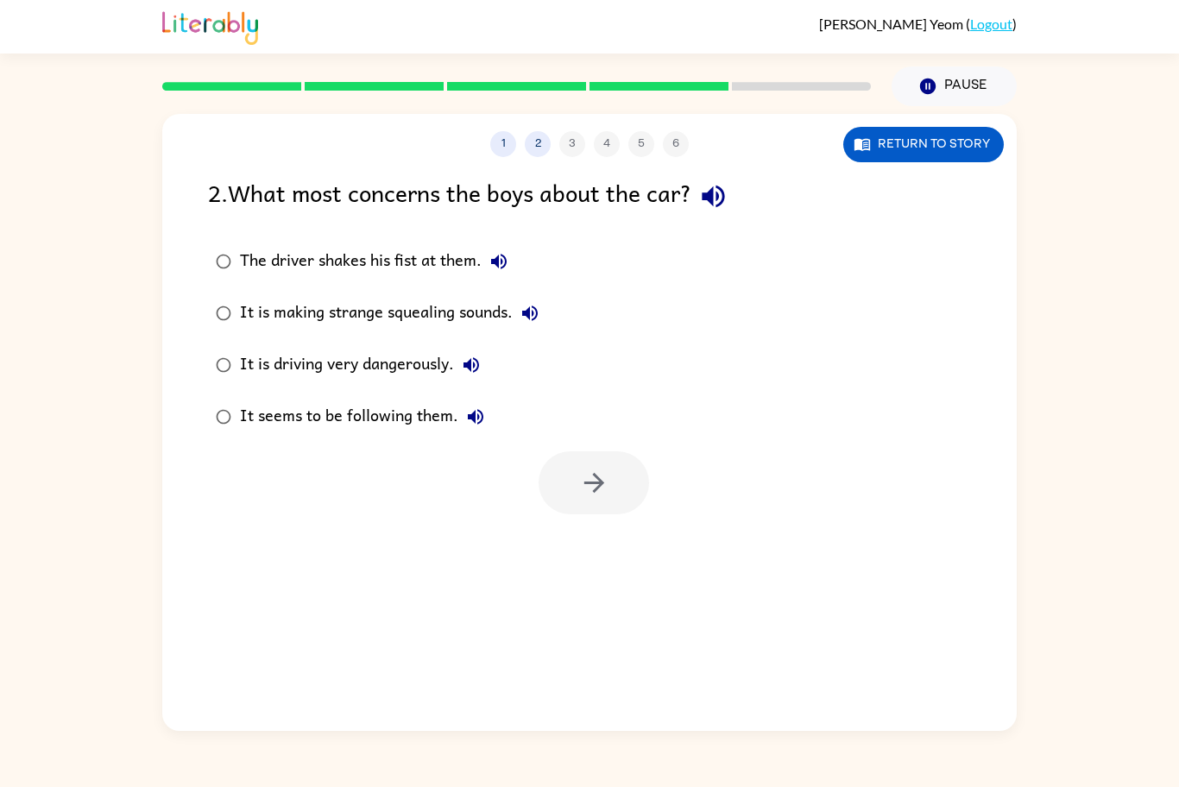
click at [439, 371] on div "It is driving very dangerously." at bounding box center [364, 365] width 249 height 35
click at [585, 485] on icon "button" at bounding box center [594, 483] width 30 height 30
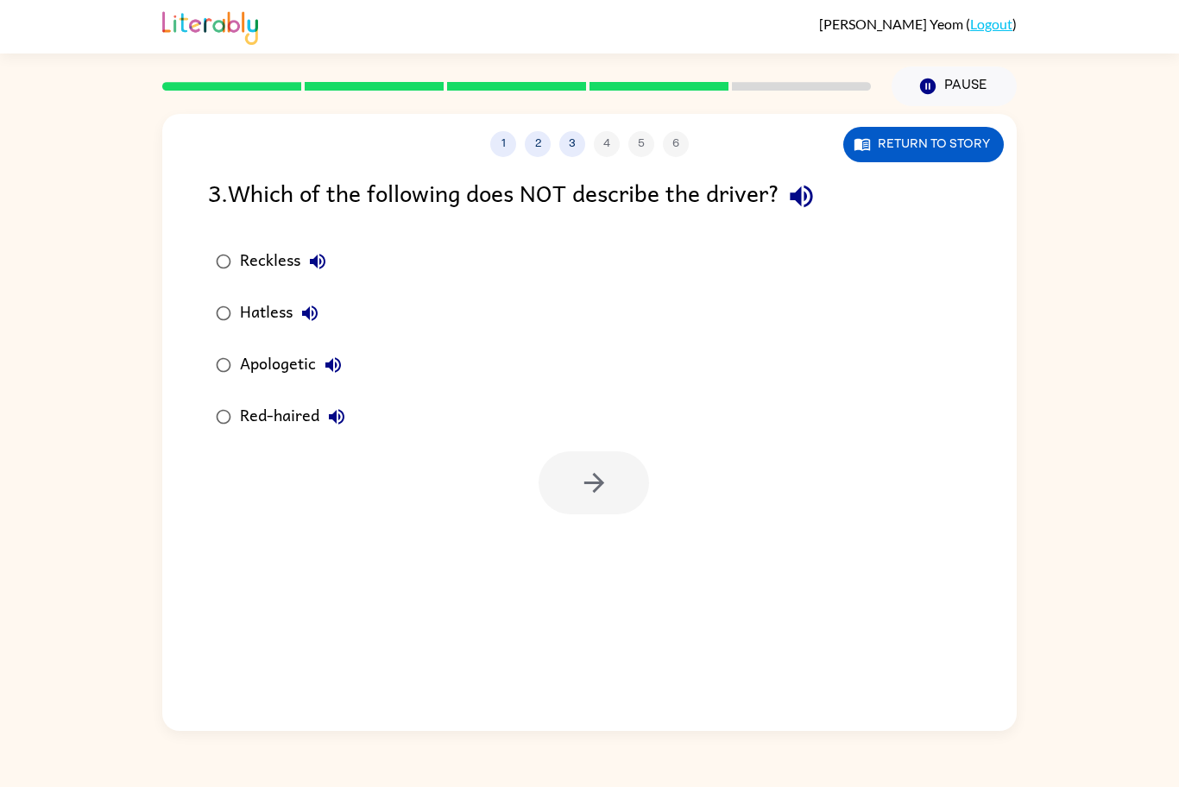
click at [288, 369] on div "Apologetic" at bounding box center [295, 365] width 111 height 35
click at [624, 477] on button "button" at bounding box center [594, 483] width 111 height 63
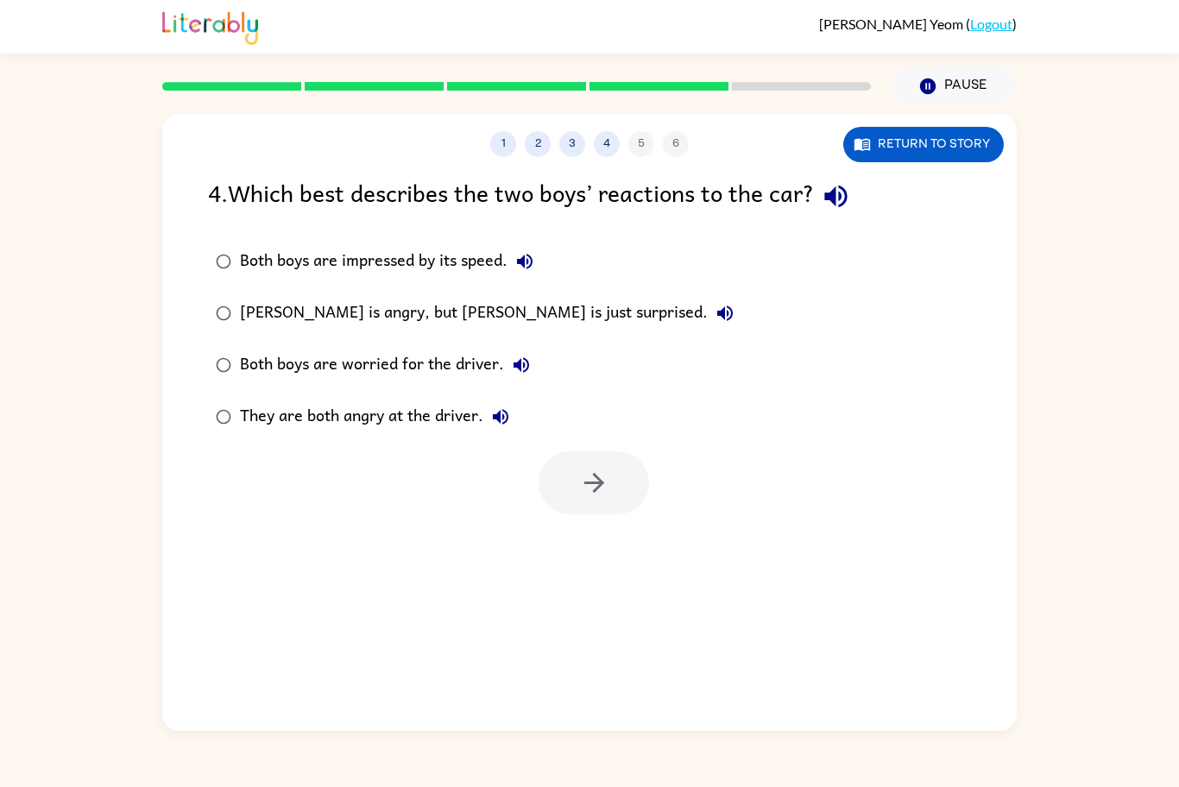
click at [335, 420] on div "They are both angry at the driver." at bounding box center [379, 417] width 278 height 35
click at [611, 506] on button "button" at bounding box center [594, 483] width 111 height 63
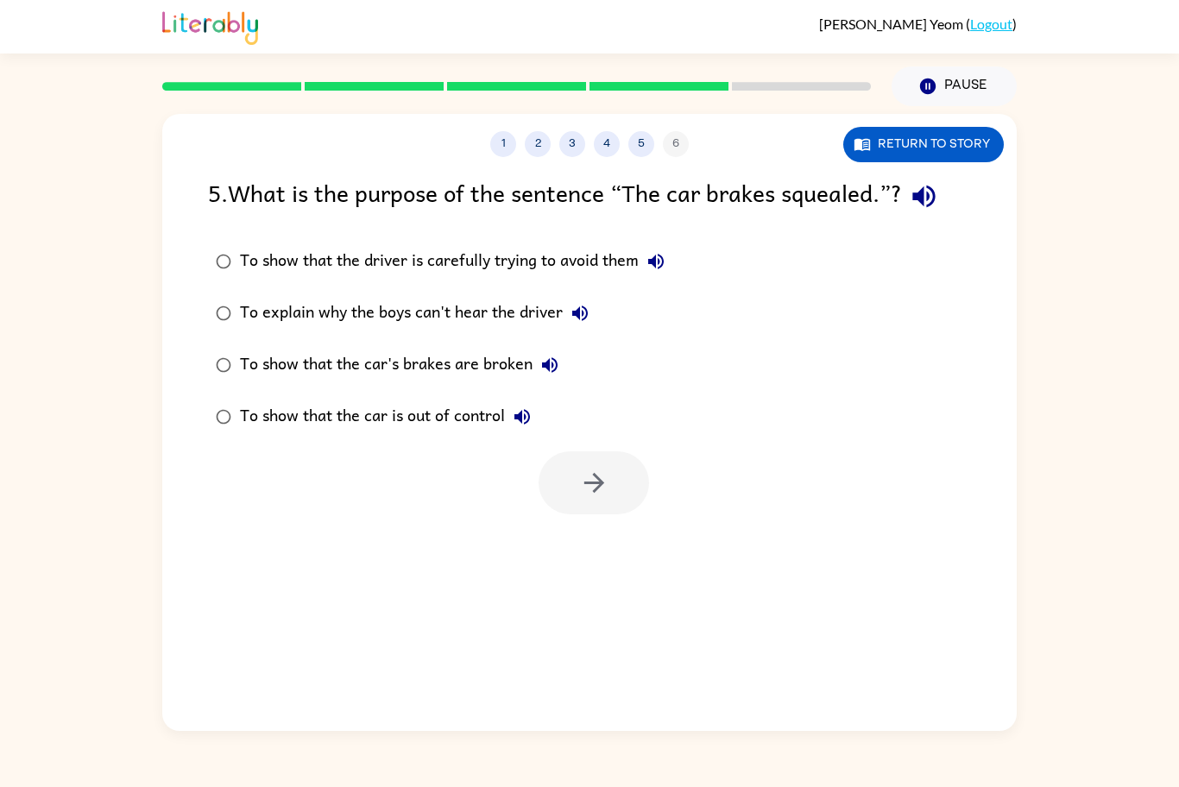
click at [597, 263] on div "To show that the driver is carefully trying to avoid them" at bounding box center [456, 261] width 433 height 35
click at [645, 479] on button "button" at bounding box center [594, 483] width 111 height 63
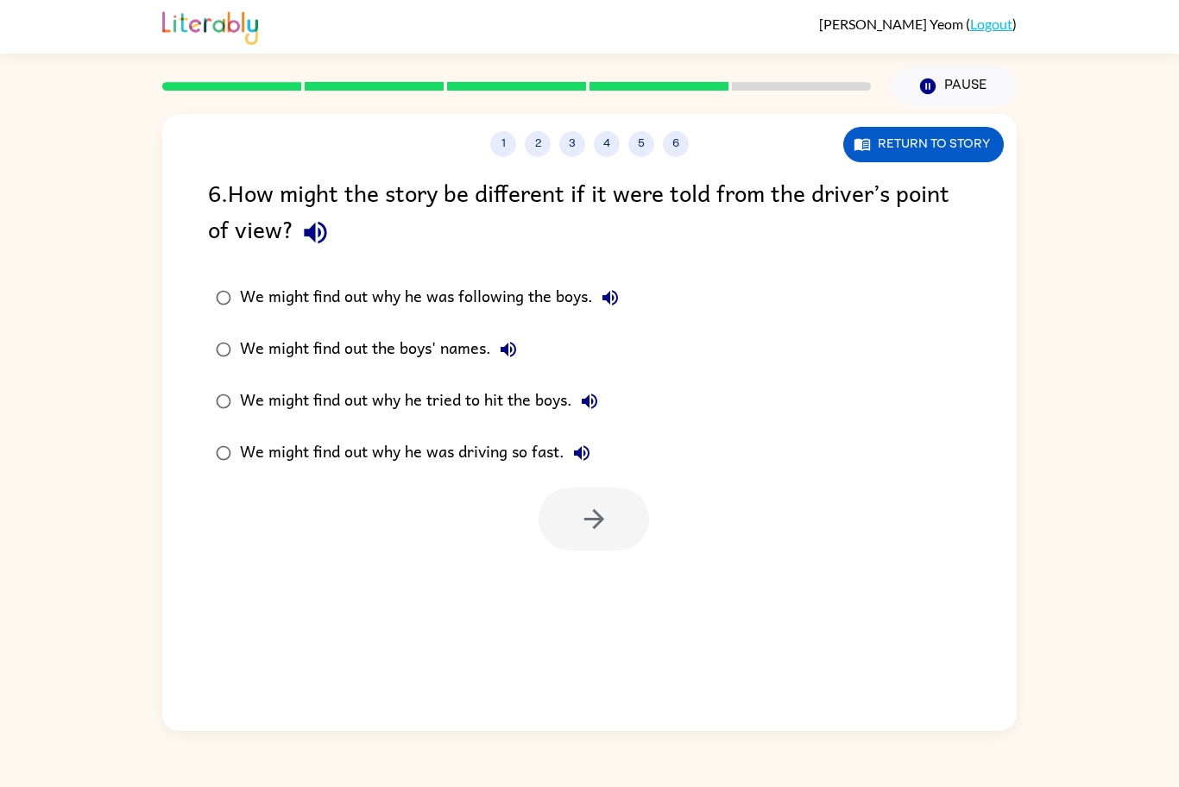
click at [525, 471] on div "We might find out why he was driving so fast." at bounding box center [419, 453] width 359 height 35
click at [613, 519] on button "button" at bounding box center [594, 519] width 111 height 63
